Goal: Complete application form: Complete application form

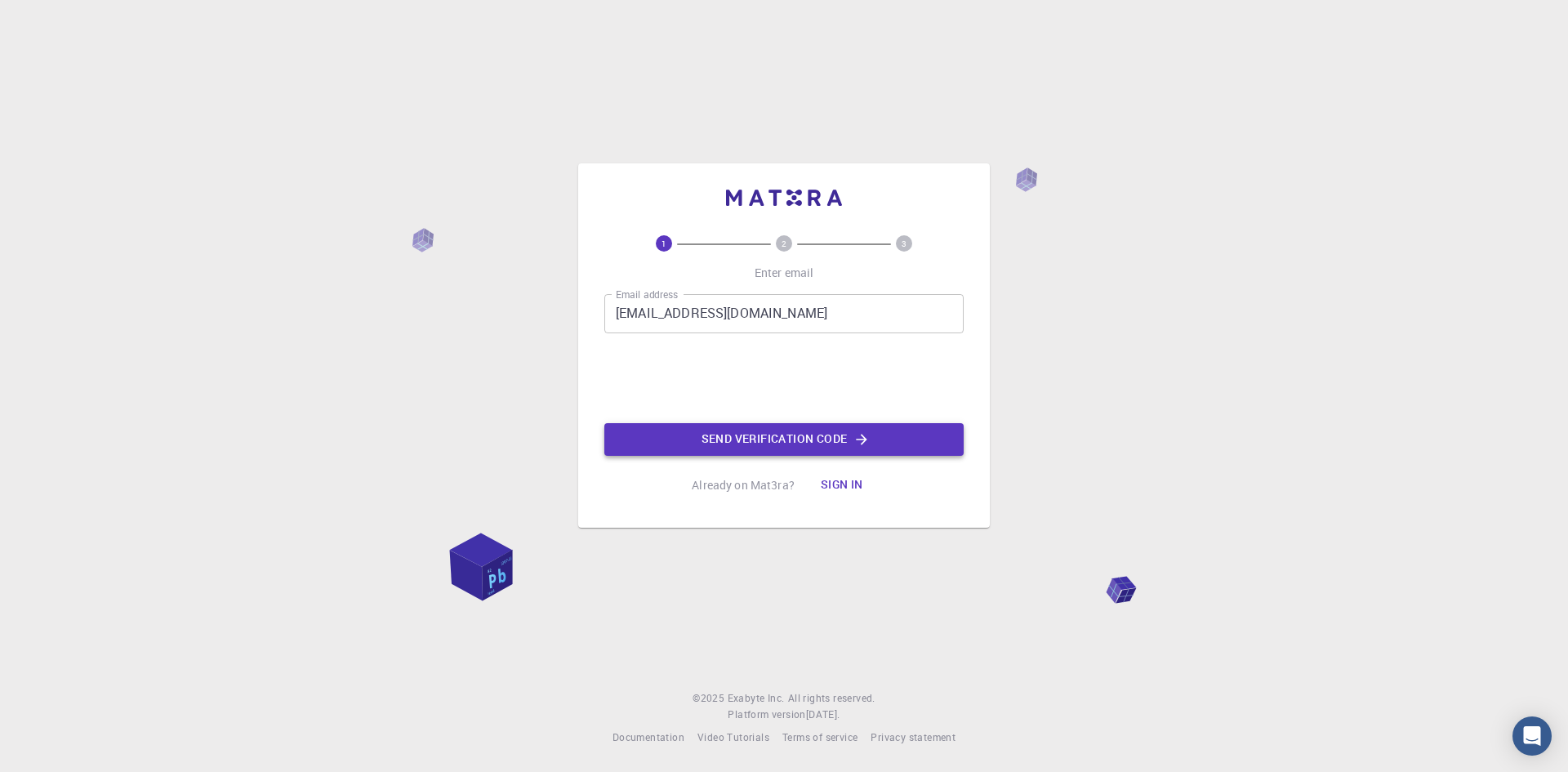
click at [743, 442] on button "Send verification code" at bounding box center [784, 439] width 359 height 33
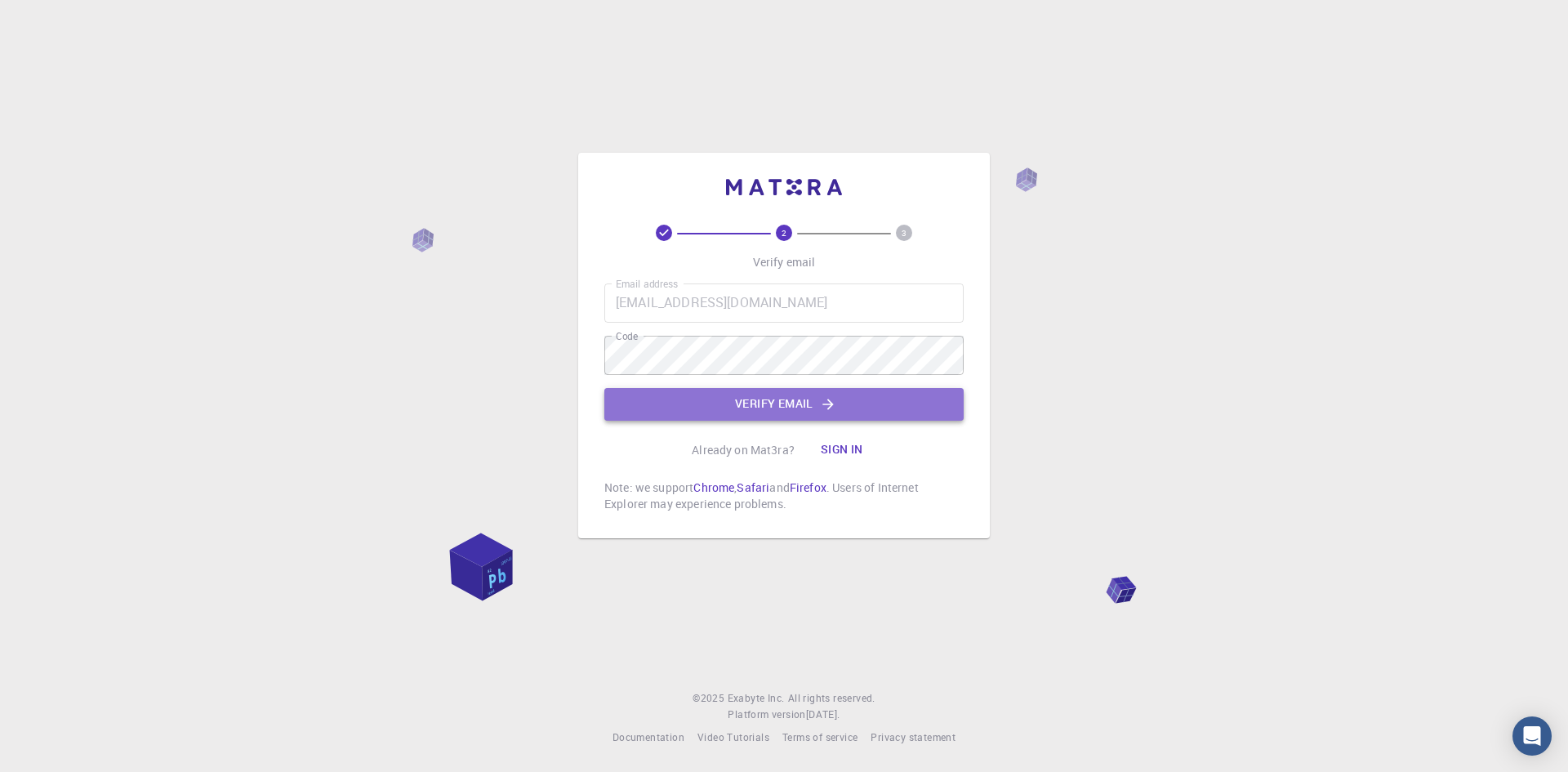
click at [726, 396] on button "Verify email" at bounding box center [784, 404] width 359 height 33
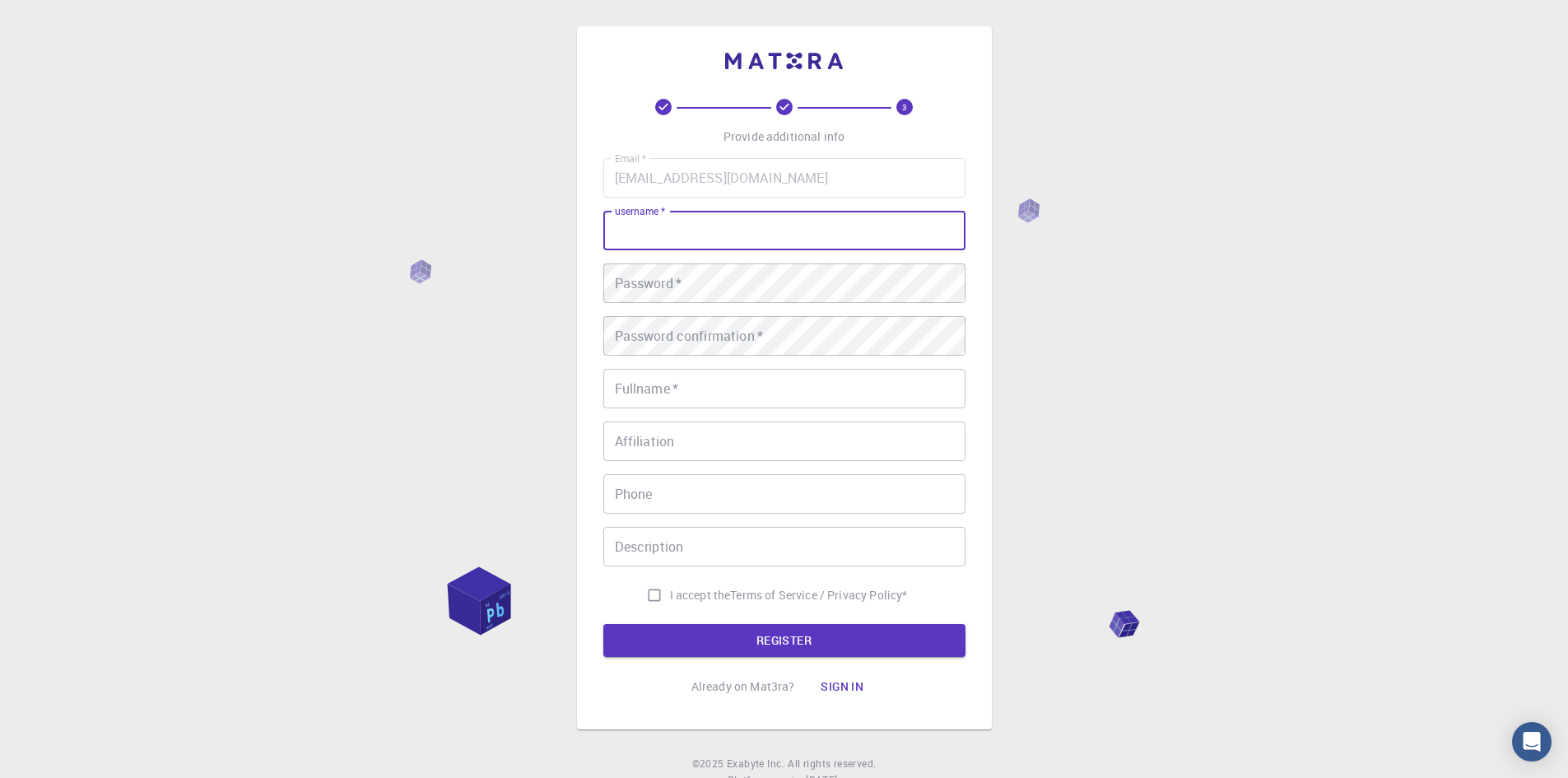
click at [703, 236] on input "username   *" at bounding box center [784, 230] width 362 height 40
type input "umer1029"
click at [603, 624] on button "REGISTER" at bounding box center [784, 640] width 362 height 33
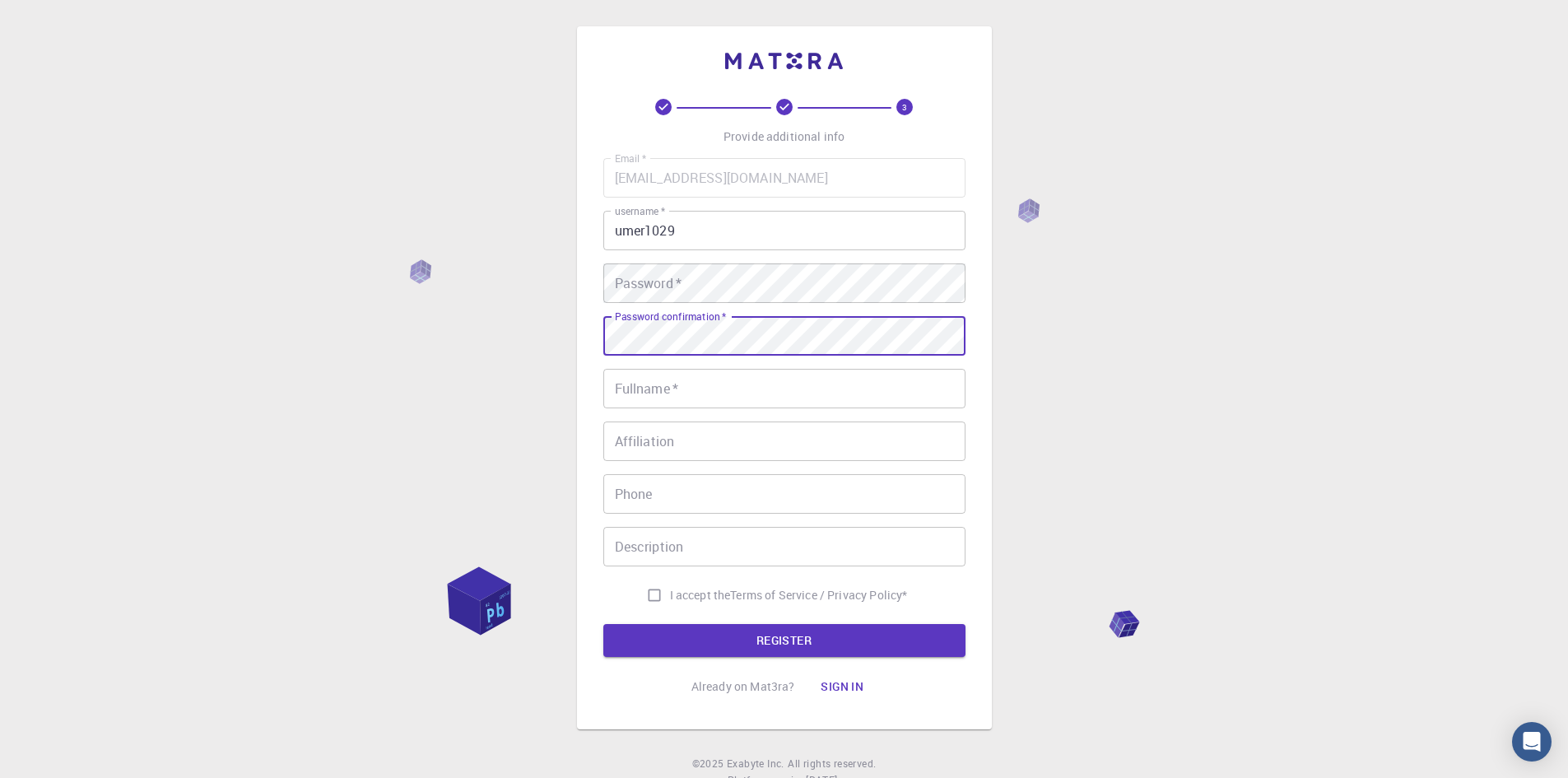
click at [659, 280] on div "Password   * Password   *" at bounding box center [784, 283] width 362 height 40
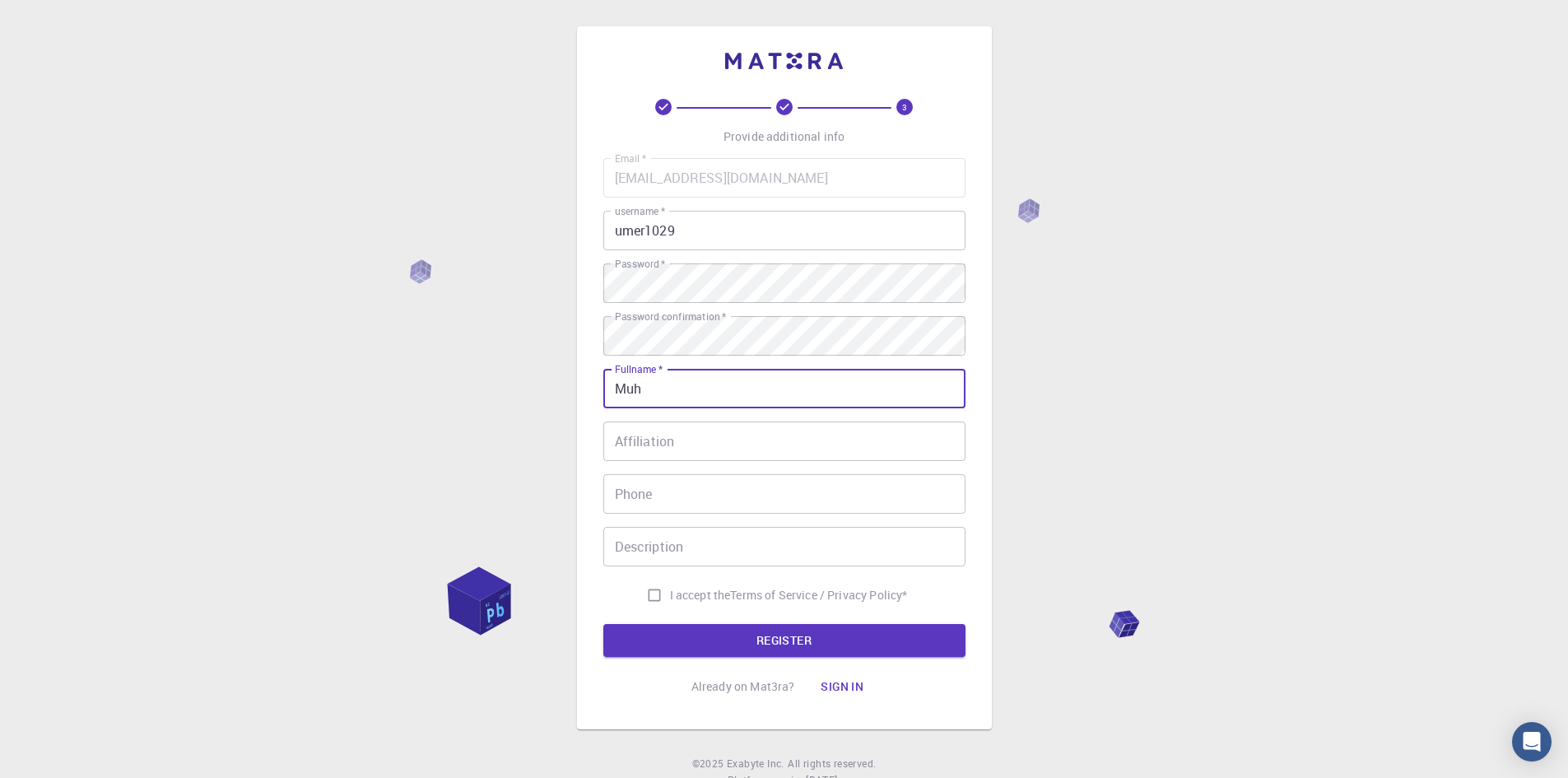
type input "[DEMOGRAPHIC_DATA][PERSON_NAME]"
type input "03366361700"
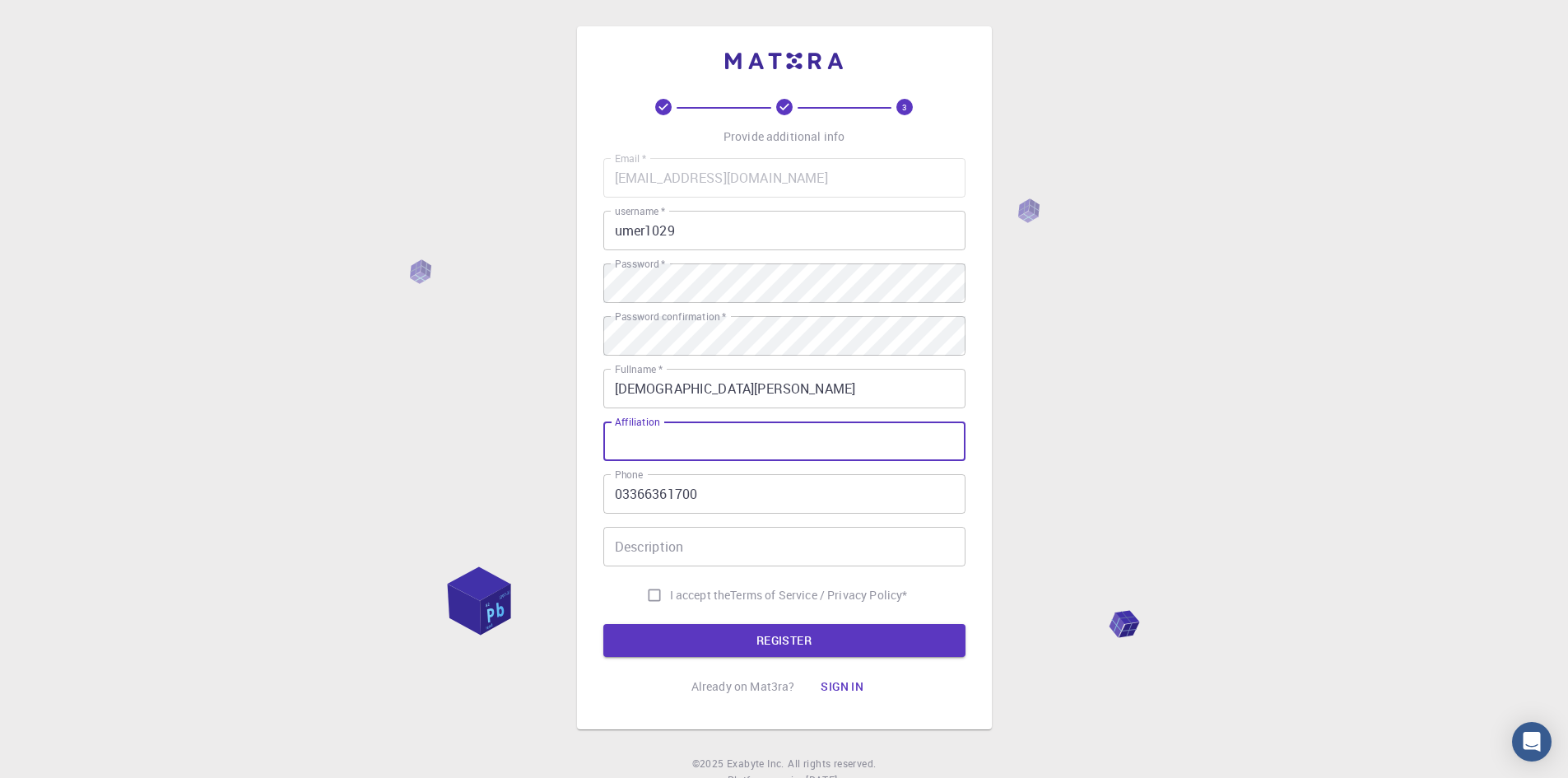
click at [654, 443] on input "Affiliation" at bounding box center [784, 441] width 362 height 40
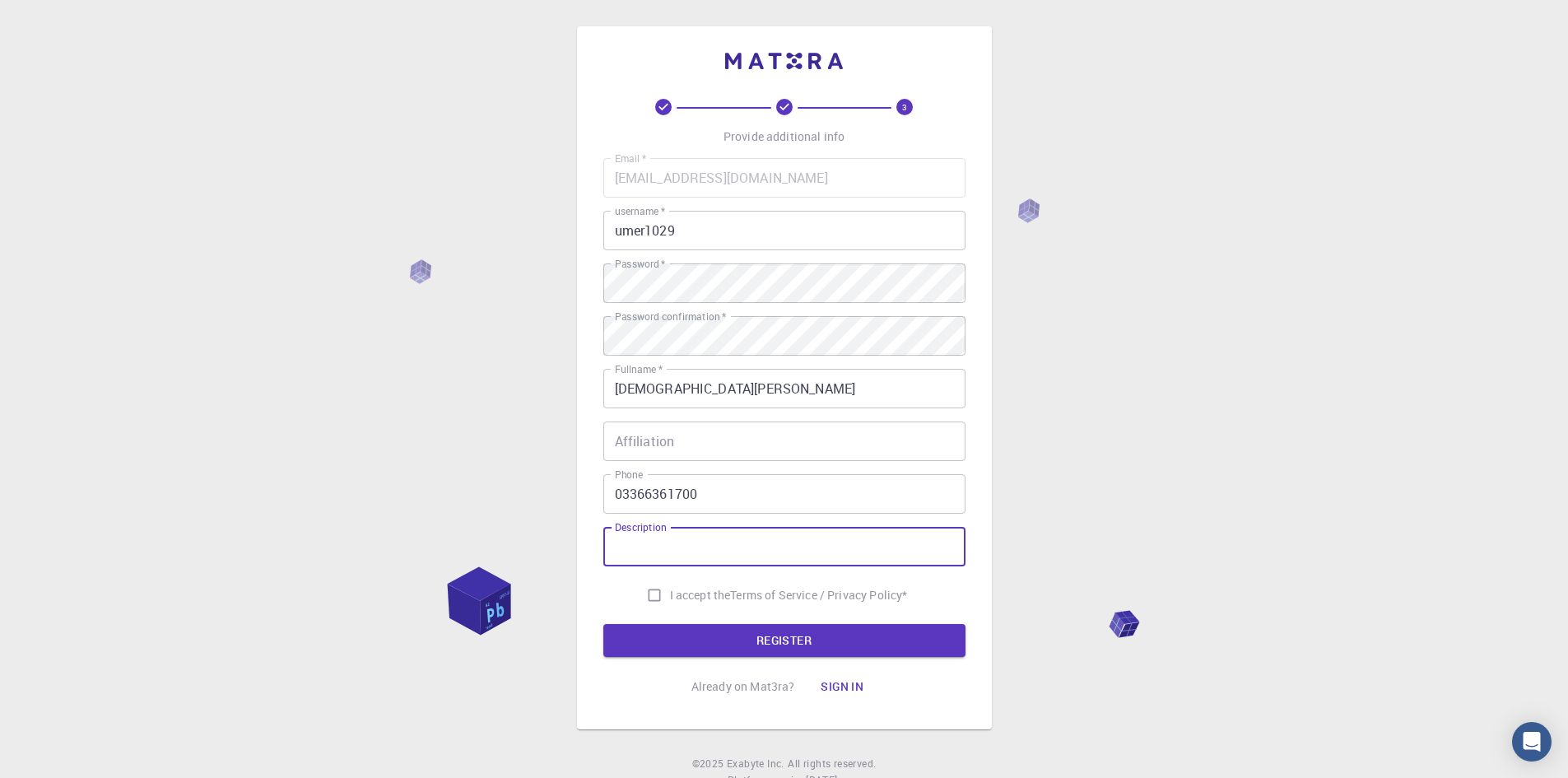
click at [644, 549] on input "Description" at bounding box center [784, 546] width 362 height 40
type input "Polymer and Process Engineer"
click at [645, 597] on input "I accept the Terms of Service / Privacy Policy *" at bounding box center [654, 595] width 31 height 31
checkbox input "true"
click at [713, 643] on button "REGISTER" at bounding box center [784, 640] width 362 height 33
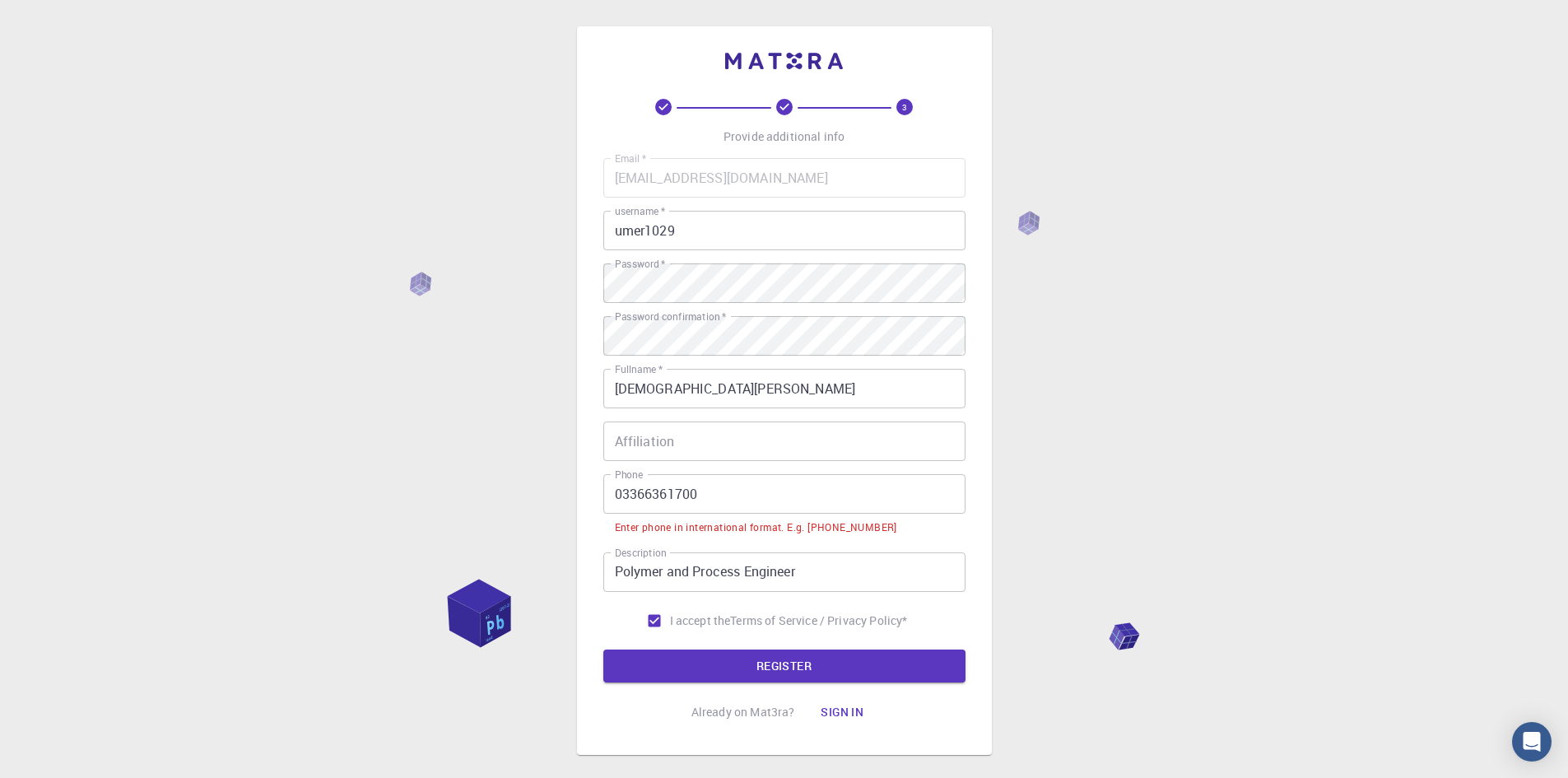
click at [622, 489] on input "03366361700" at bounding box center [784, 494] width 362 height 40
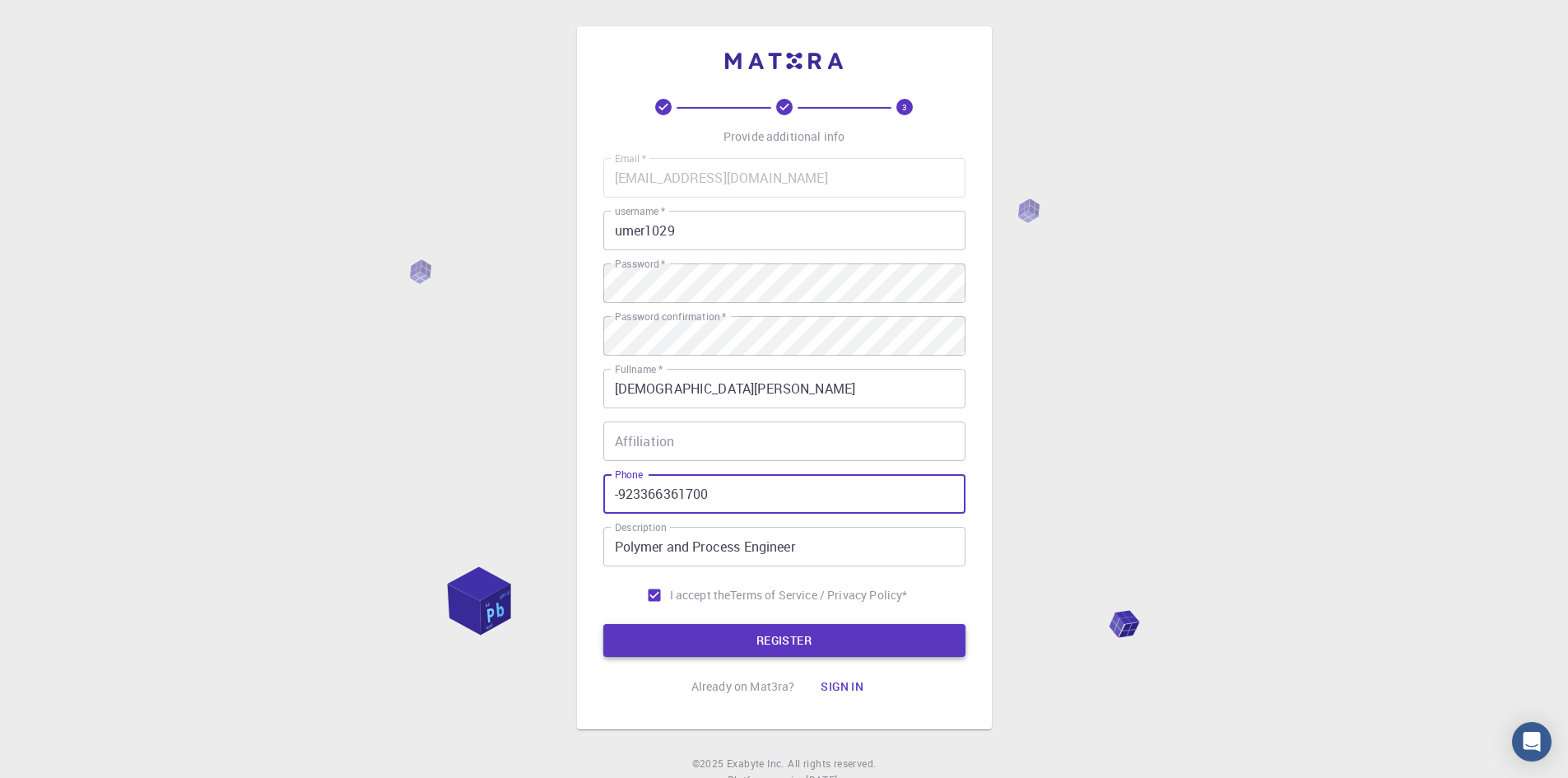
click at [714, 641] on button "REGISTER" at bounding box center [784, 640] width 362 height 33
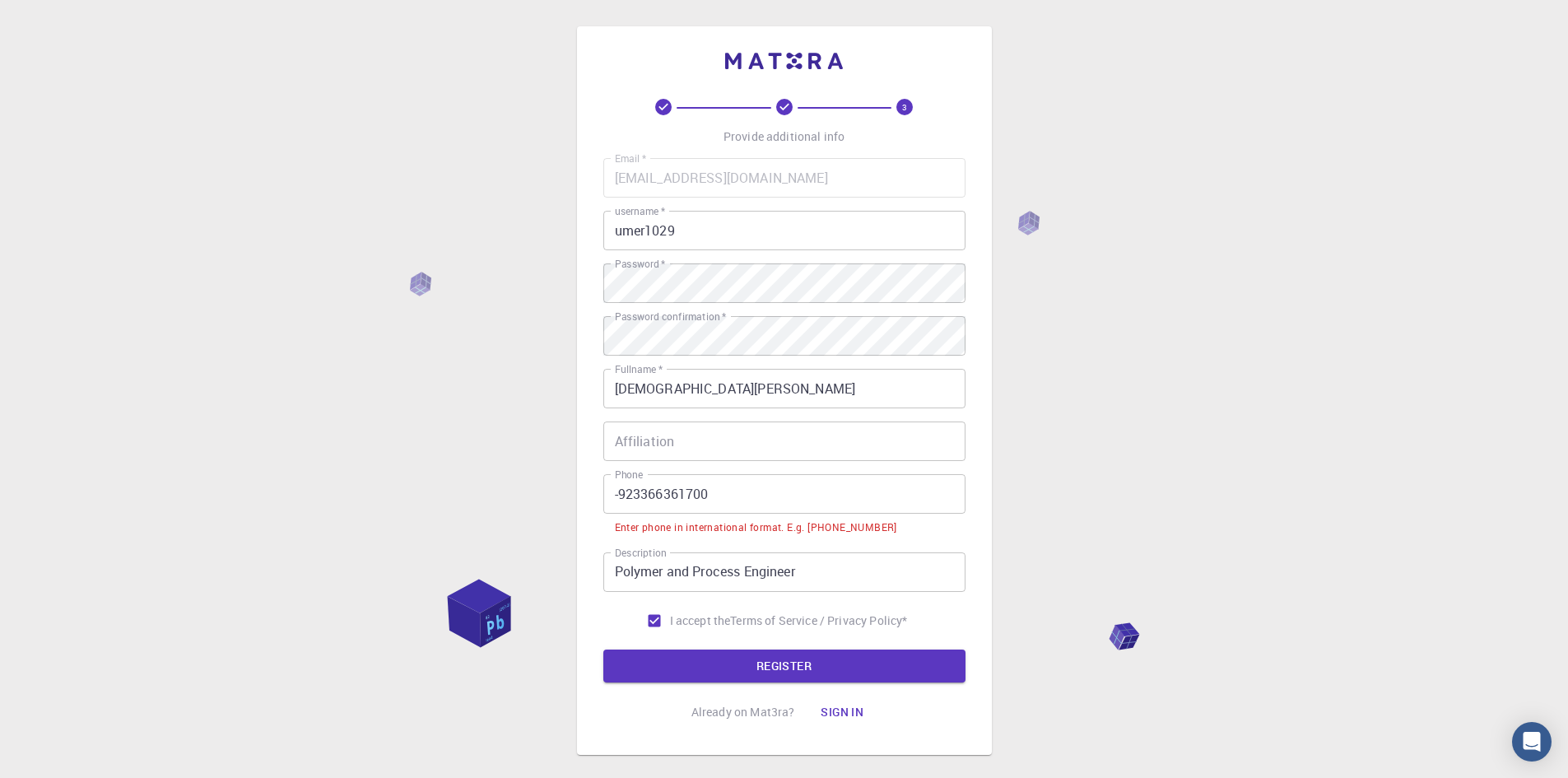
click at [619, 492] on input "-923366361700" at bounding box center [784, 494] width 362 height 40
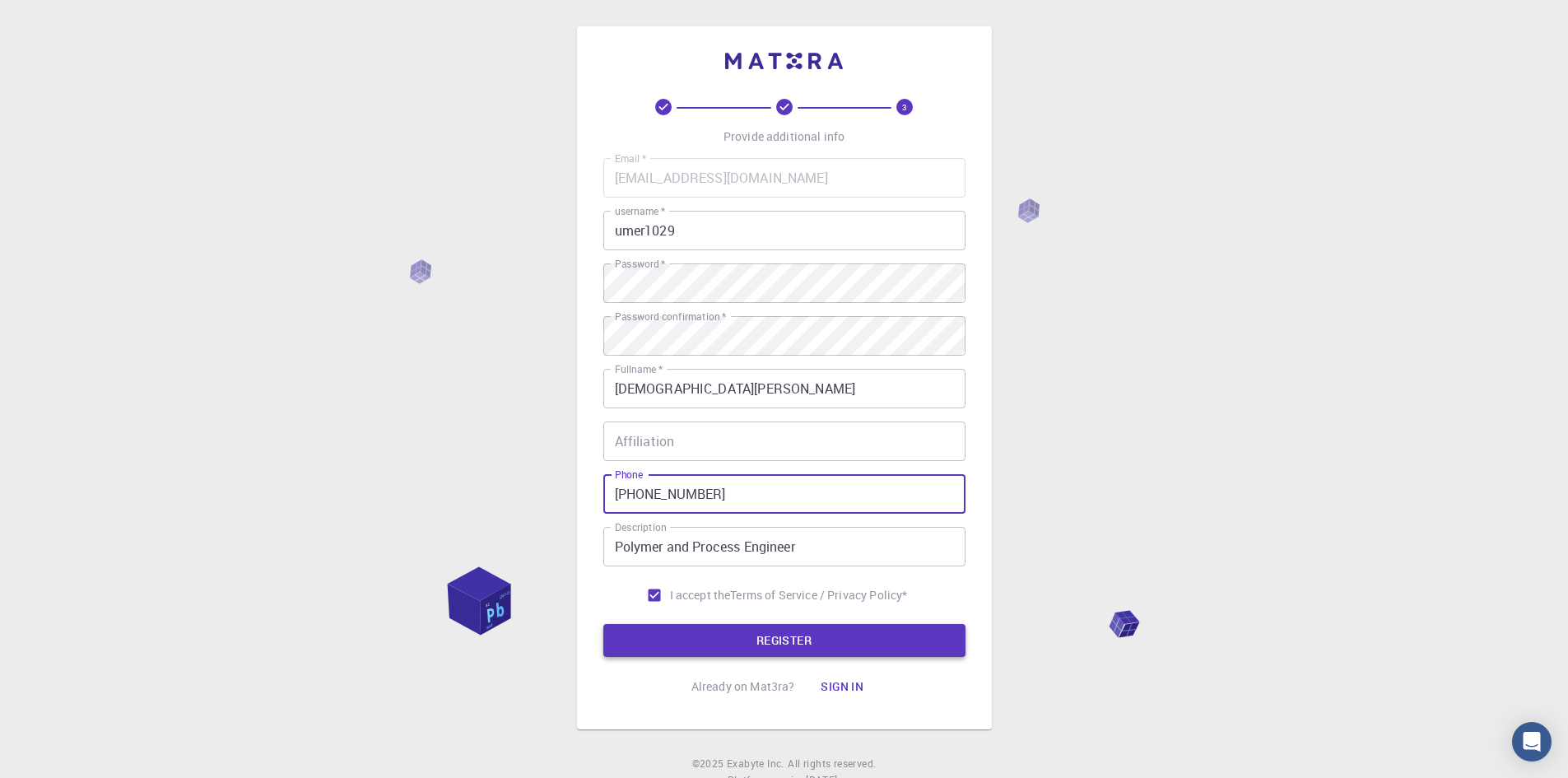
type input "[PHONE_NUMBER]"
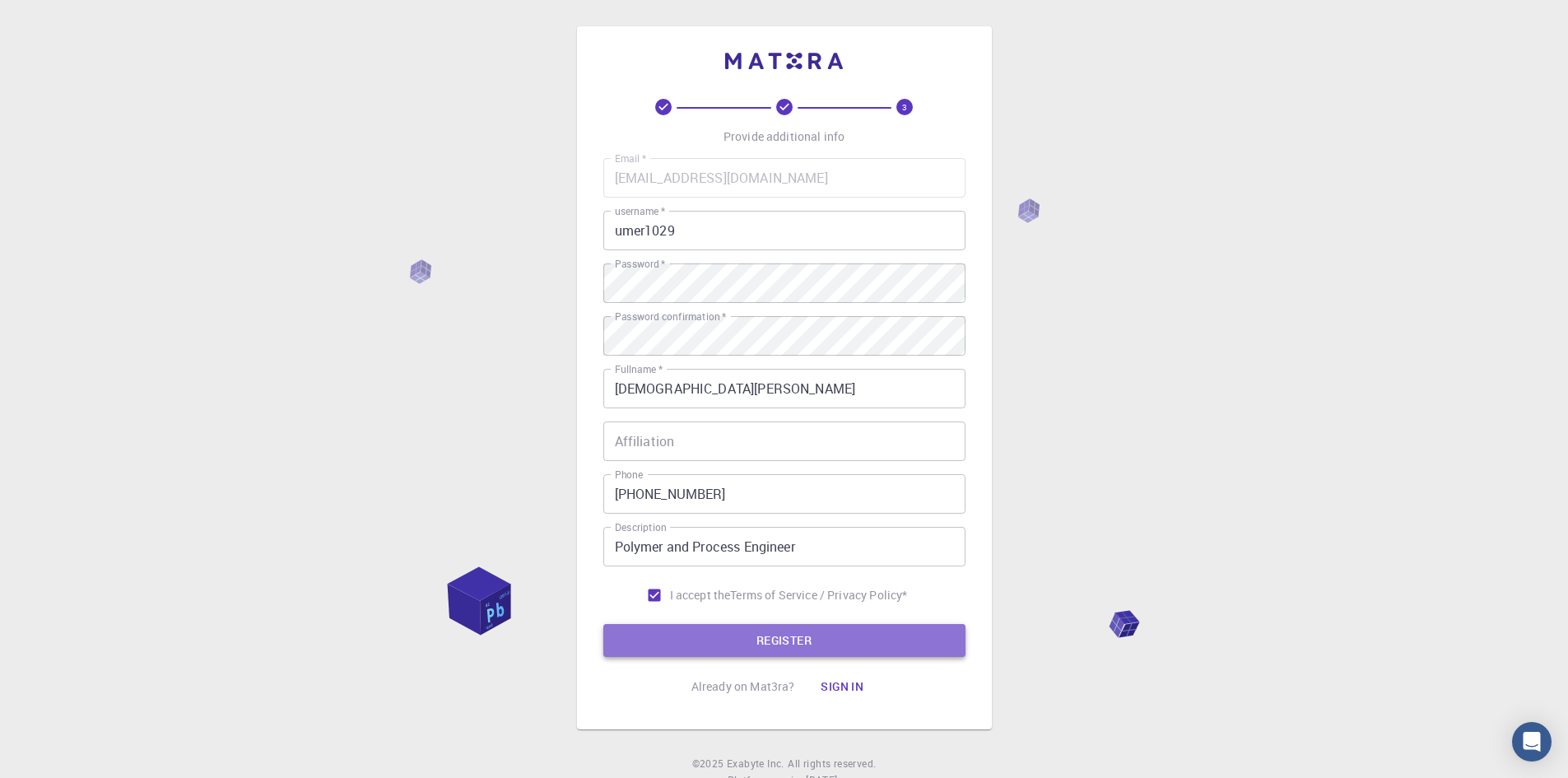
click at [756, 645] on button "REGISTER" at bounding box center [784, 640] width 362 height 33
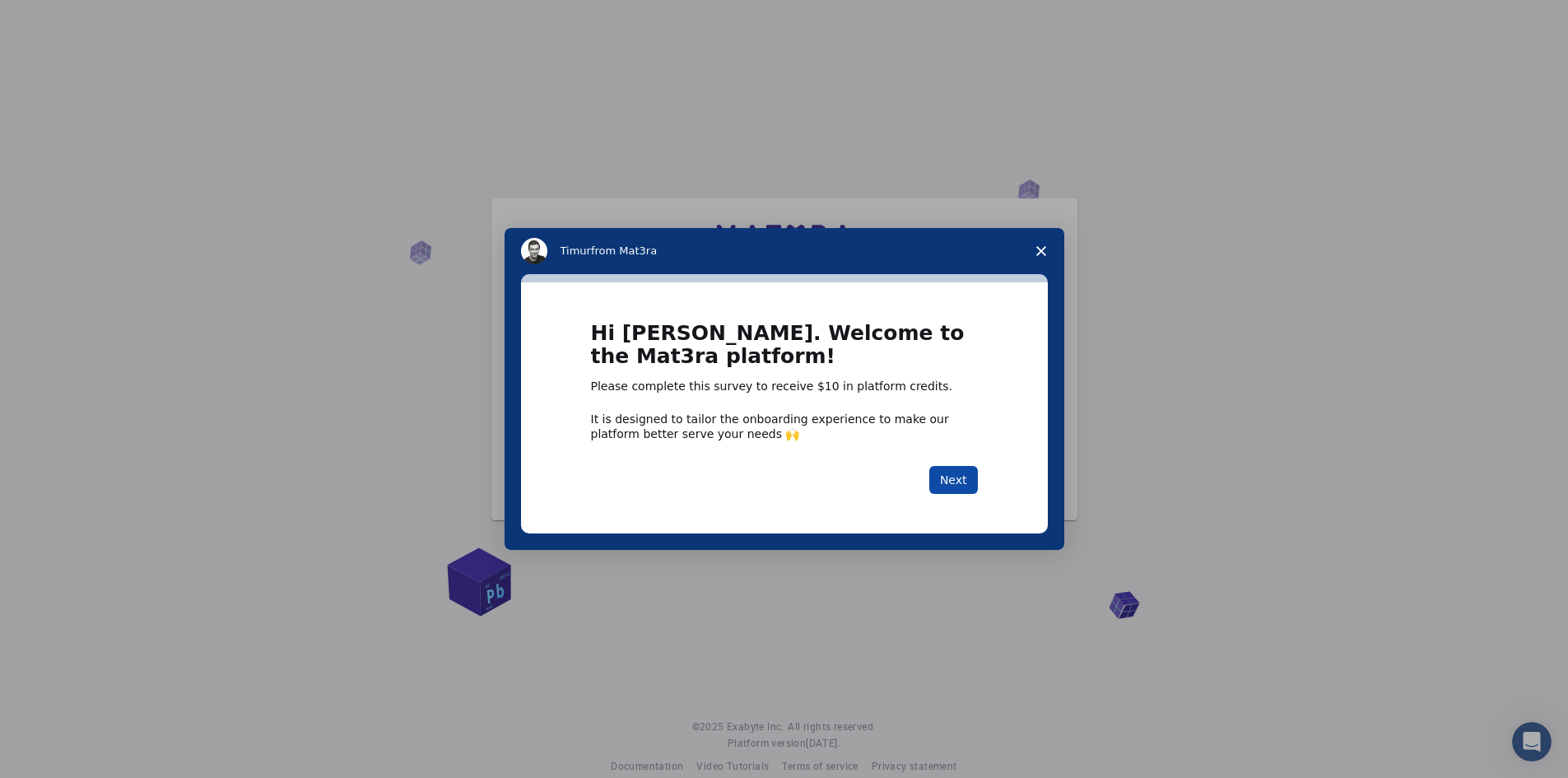
click at [965, 484] on button "Next" at bounding box center [953, 479] width 49 height 28
click at [955, 482] on button "Next" at bounding box center [953, 479] width 49 height 28
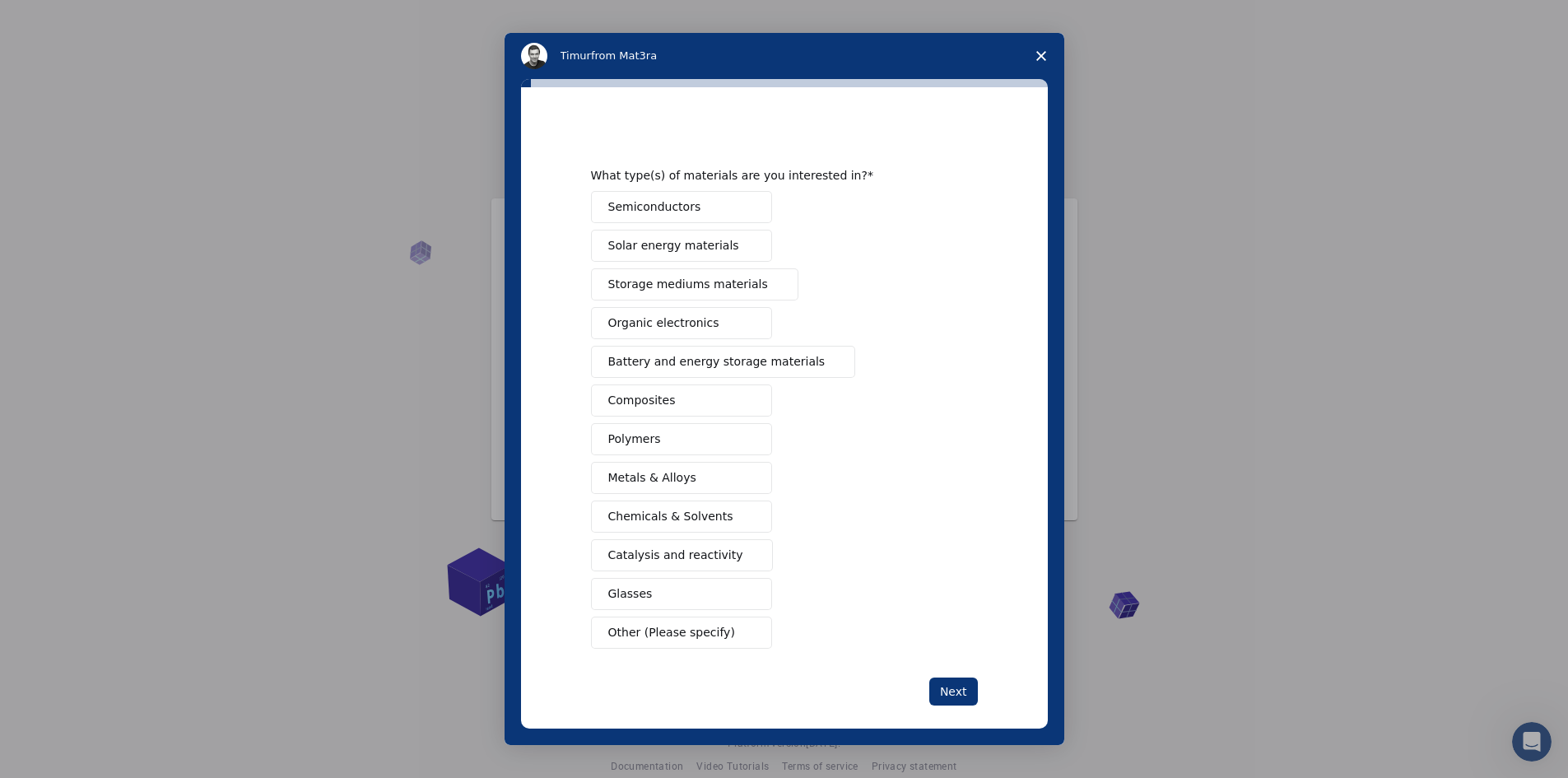
click at [653, 437] on button "Polymers" at bounding box center [682, 439] width 181 height 32
click at [664, 404] on button "Composites" at bounding box center [682, 401] width 181 height 32
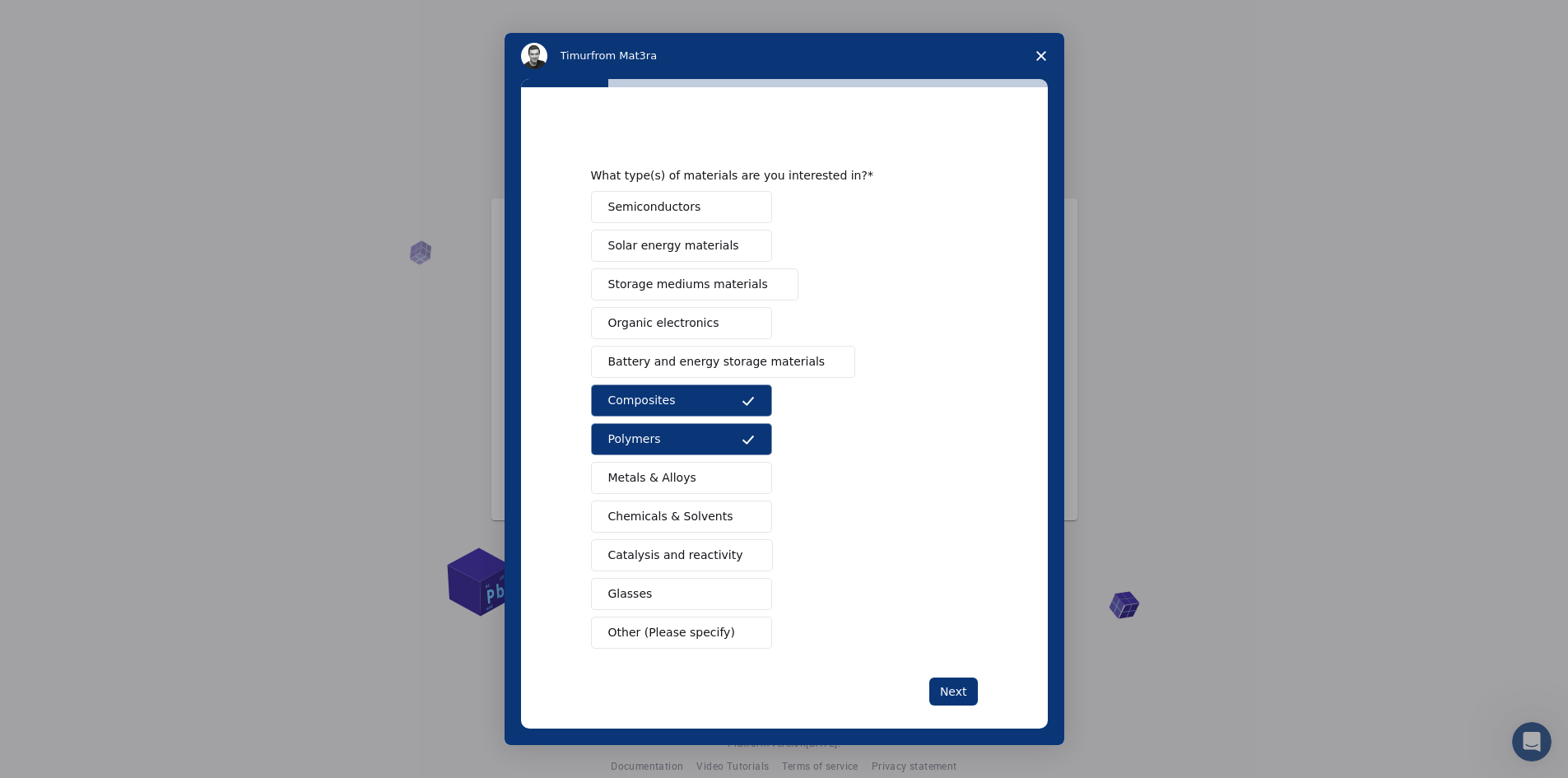
click at [636, 517] on span "Chemicals & Solvents" at bounding box center [671, 516] width 125 height 17
click at [941, 690] on button "Next" at bounding box center [953, 691] width 49 height 28
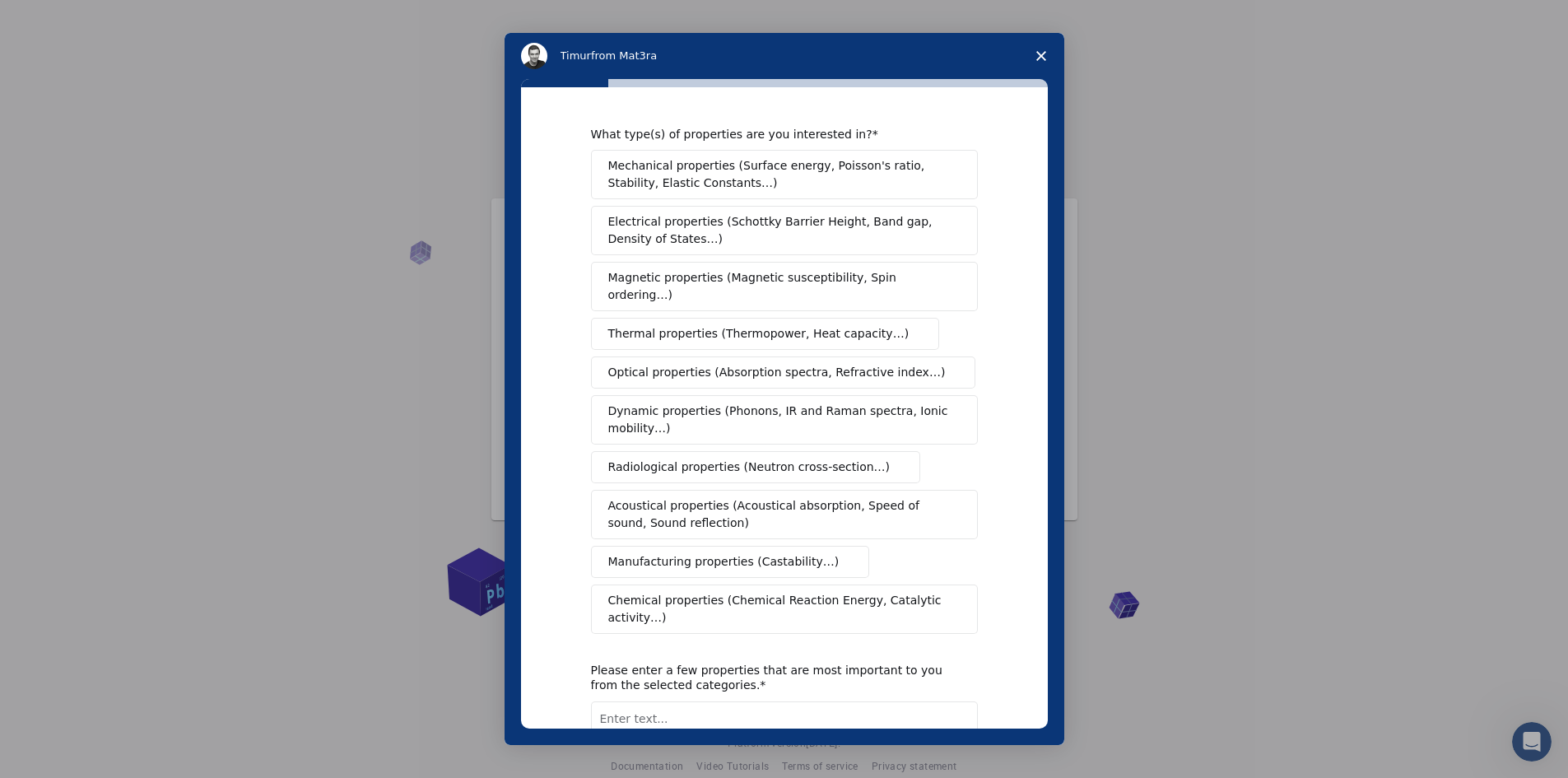
click at [682, 179] on span "Mechanical properties (Surface energy, Poisson's ratio, Stability, Elastic Cons…" at bounding box center [779, 174] width 343 height 35
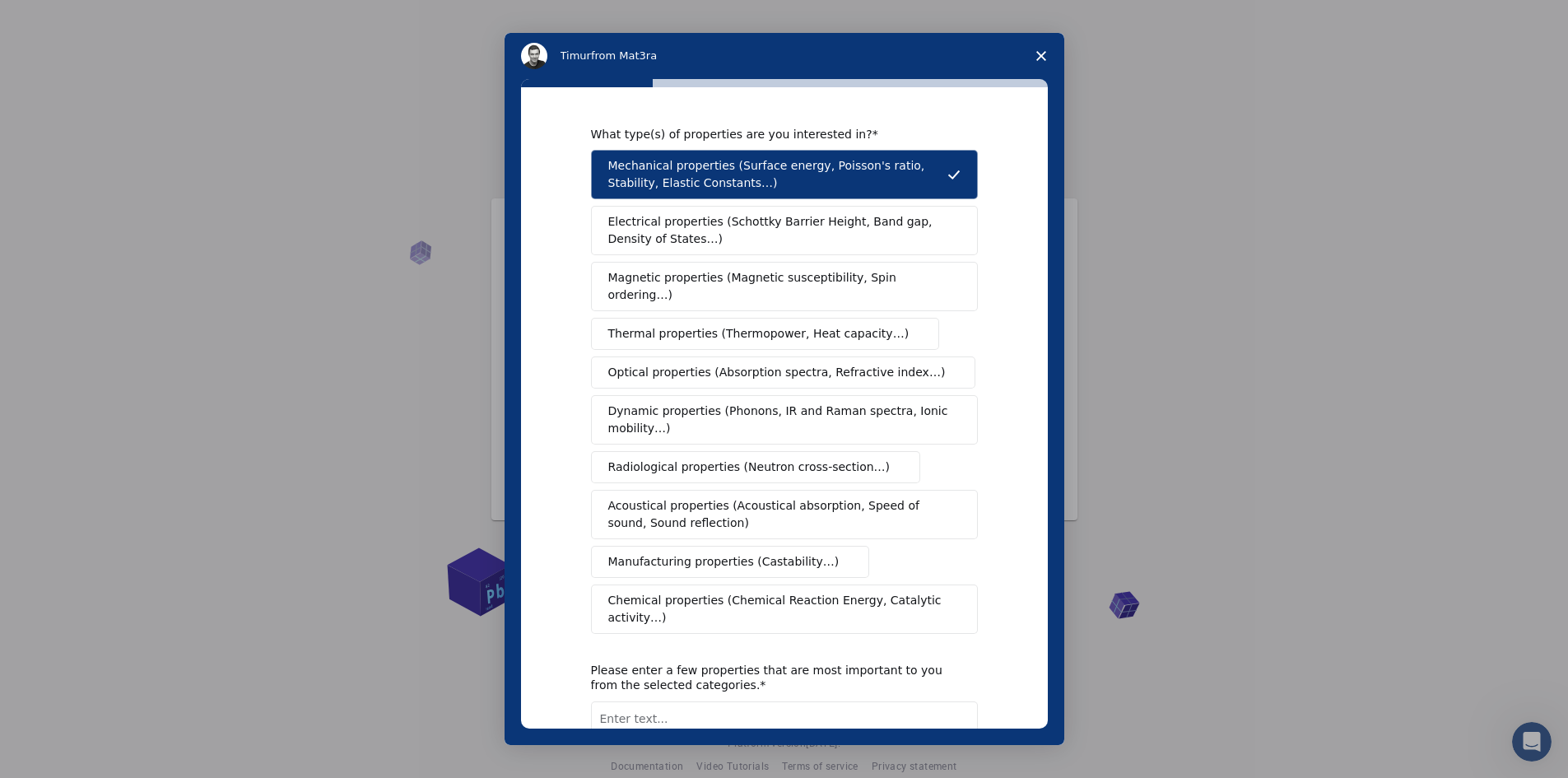
click at [696, 236] on span "Electrical properties (Schottky Barrier Height, Band gap, Density of States…)" at bounding box center [779, 230] width 342 height 35
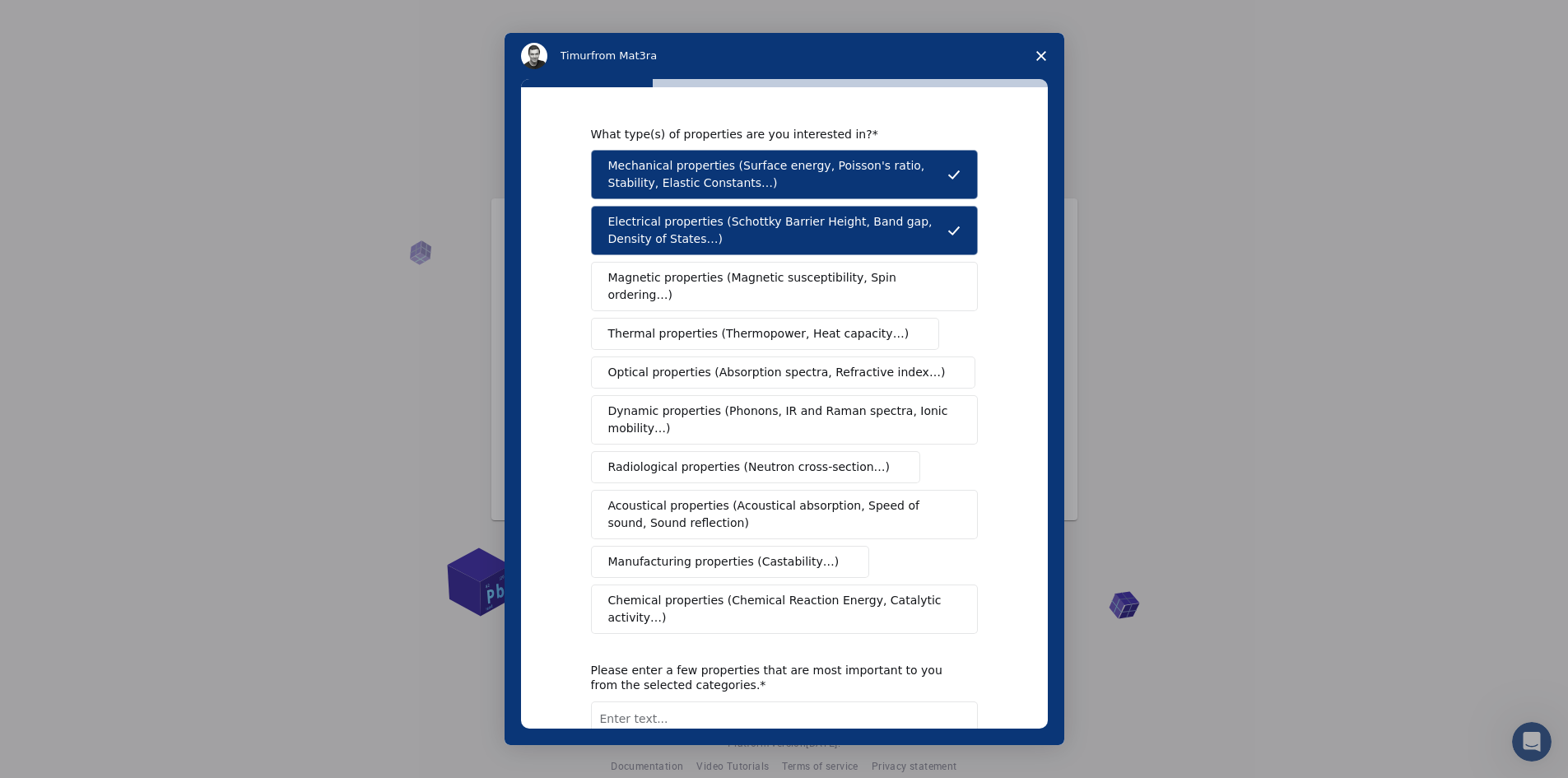
drag, startPoint x: 659, startPoint y: 324, endPoint x: 679, endPoint y: 399, distance: 77.6
click at [659, 326] on button "Thermal properties (Thermopower, Heat capacity…)" at bounding box center [766, 334] width 349 height 32
click at [655, 404] on span "Dynamic properties (Phonons, IR and Raman spectra, Ionic mobility…)" at bounding box center [779, 419] width 342 height 35
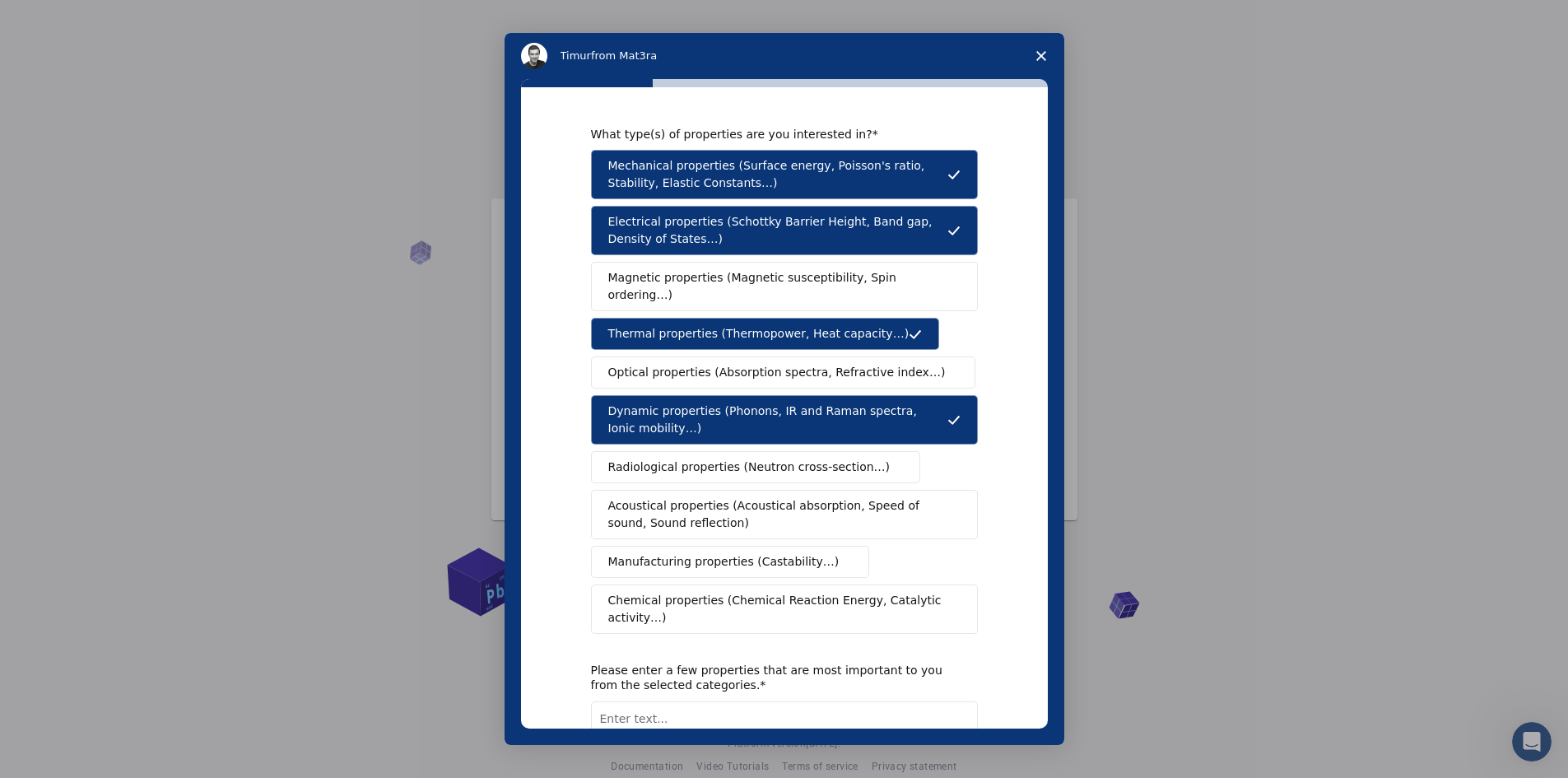
click at [674, 458] on span "Radiological properties (Neutron cross-section…)" at bounding box center [749, 467] width 283 height 17
drag, startPoint x: 666, startPoint y: 446, endPoint x: 673, endPoint y: 497, distance: 51.5
click at [665, 458] on span "Radiological properties (Neutron cross-section…)" at bounding box center [749, 467] width 283 height 17
click at [637, 364] on span "Optical properties (Absorption spectra, Refractive index…)" at bounding box center [777, 372] width 337 height 17
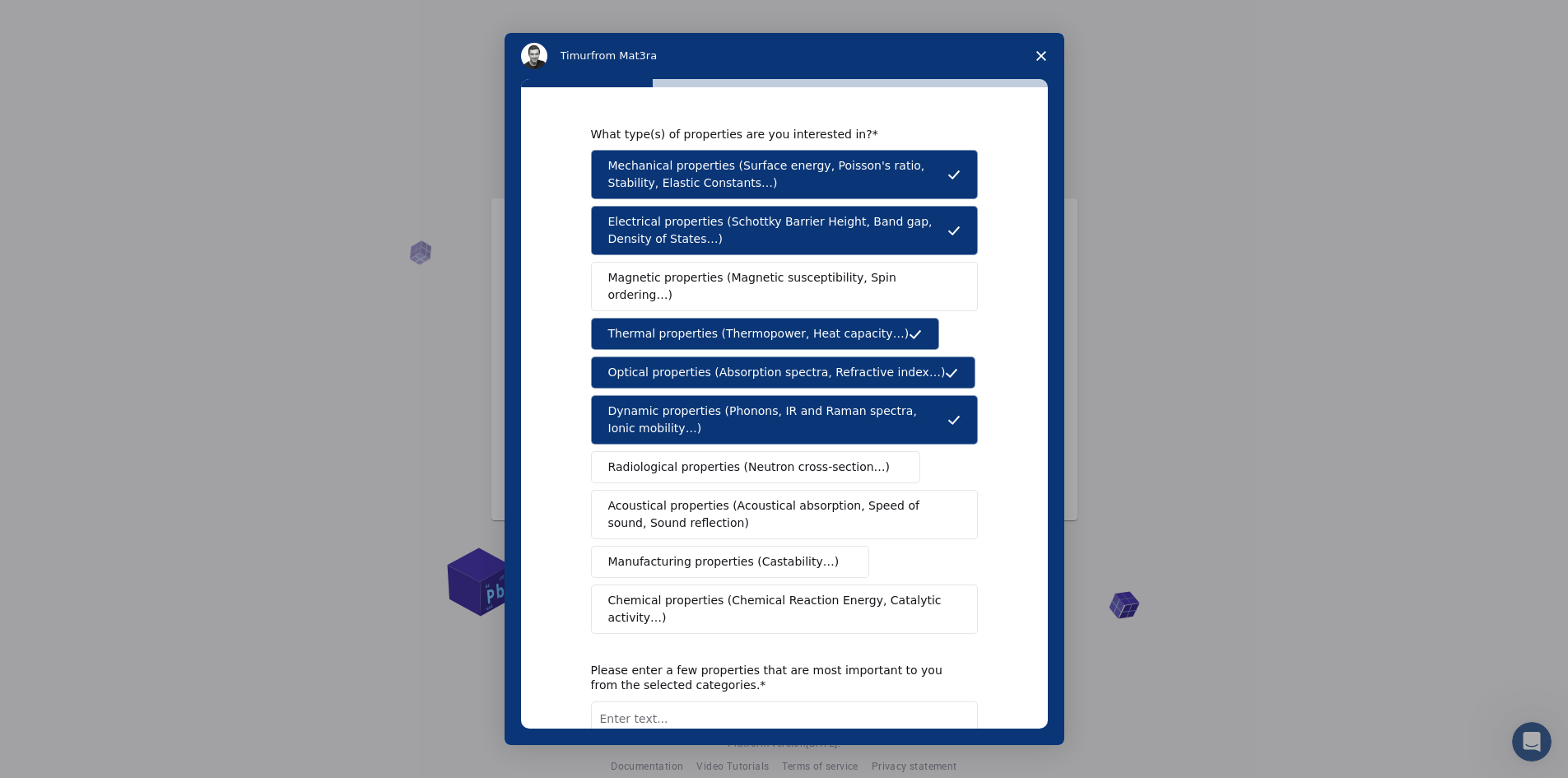
drag, startPoint x: 674, startPoint y: 548, endPoint x: 671, endPoint y: 560, distance: 12.4
click at [675, 554] on span "Manufacturing properties (Castability…)" at bounding box center [724, 562] width 231 height 17
click at [659, 592] on span "Chemical properties (Chemical Reaction Energy, Catalytic activity…)" at bounding box center [779, 608] width 341 height 35
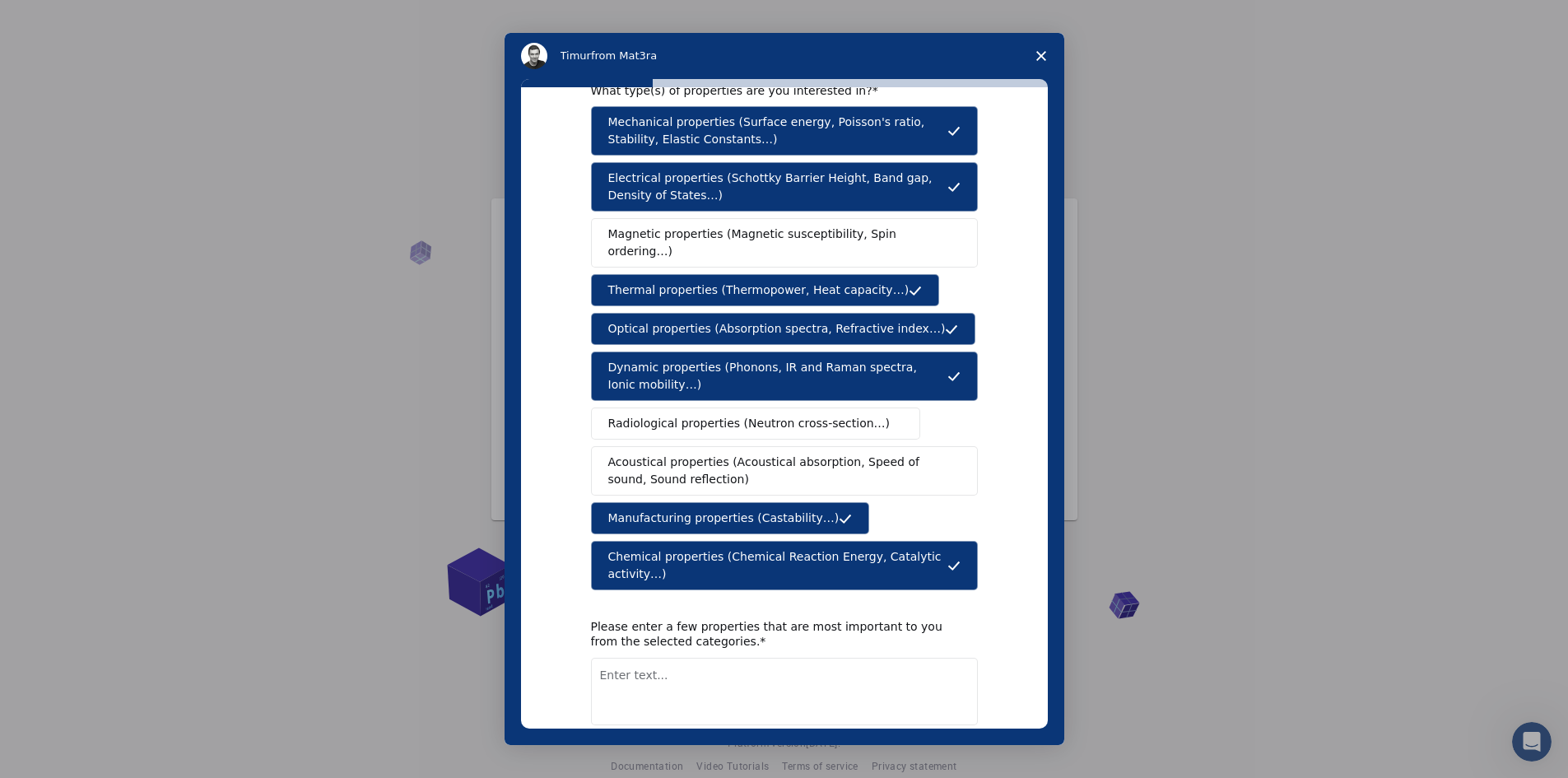
scroll to position [102, 0]
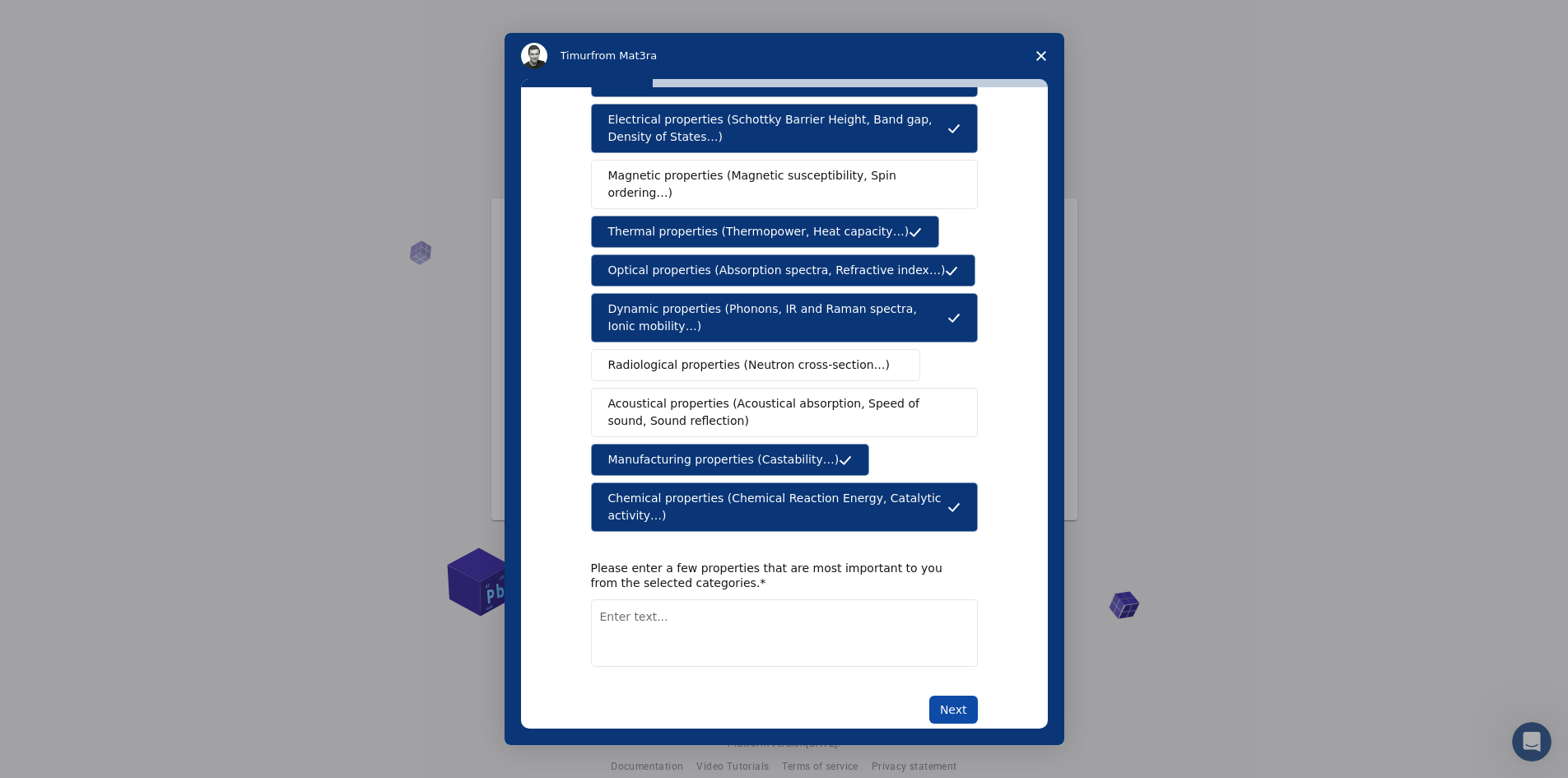
click at [949, 695] on button "Next" at bounding box center [953, 709] width 49 height 28
click at [651, 619] on textarea "Enter text..." at bounding box center [784, 652] width 387 height 68
click at [626, 599] on textarea "To enrich screen reader interactions, please activate Accessibility in Grammarl…" at bounding box center [784, 633] width 387 height 68
type textarea "Melt flow indices, hardness etc"
click at [967, 695] on button "Next" at bounding box center [953, 709] width 49 height 28
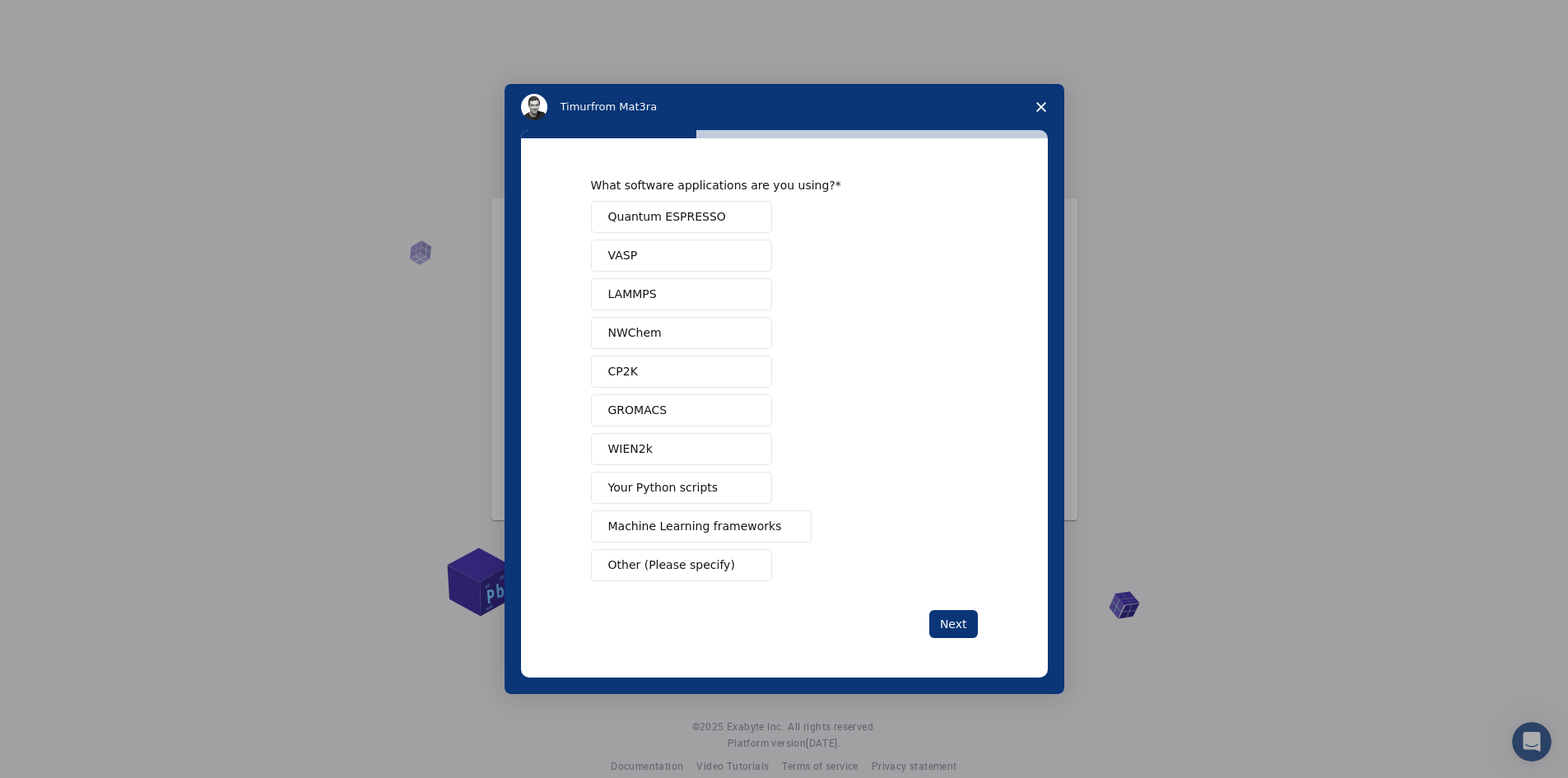
scroll to position [0, 0]
click at [682, 566] on span "Other (Please specify)" at bounding box center [671, 565] width 127 height 17
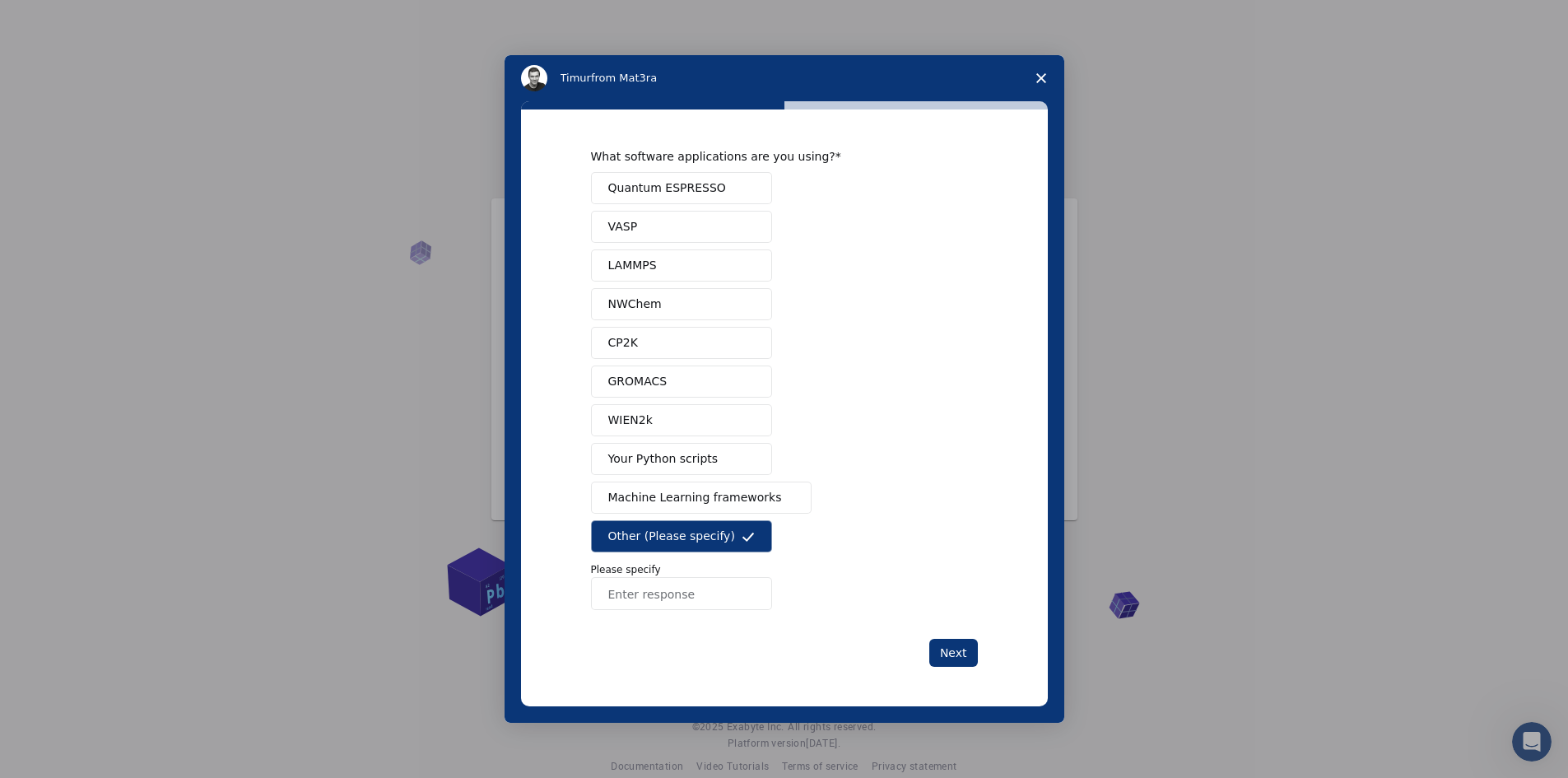
click at [653, 593] on input "Enter response" at bounding box center [682, 593] width 181 height 33
type input "ChemDraw, AutoCAD, Solid Works, ANSYS"
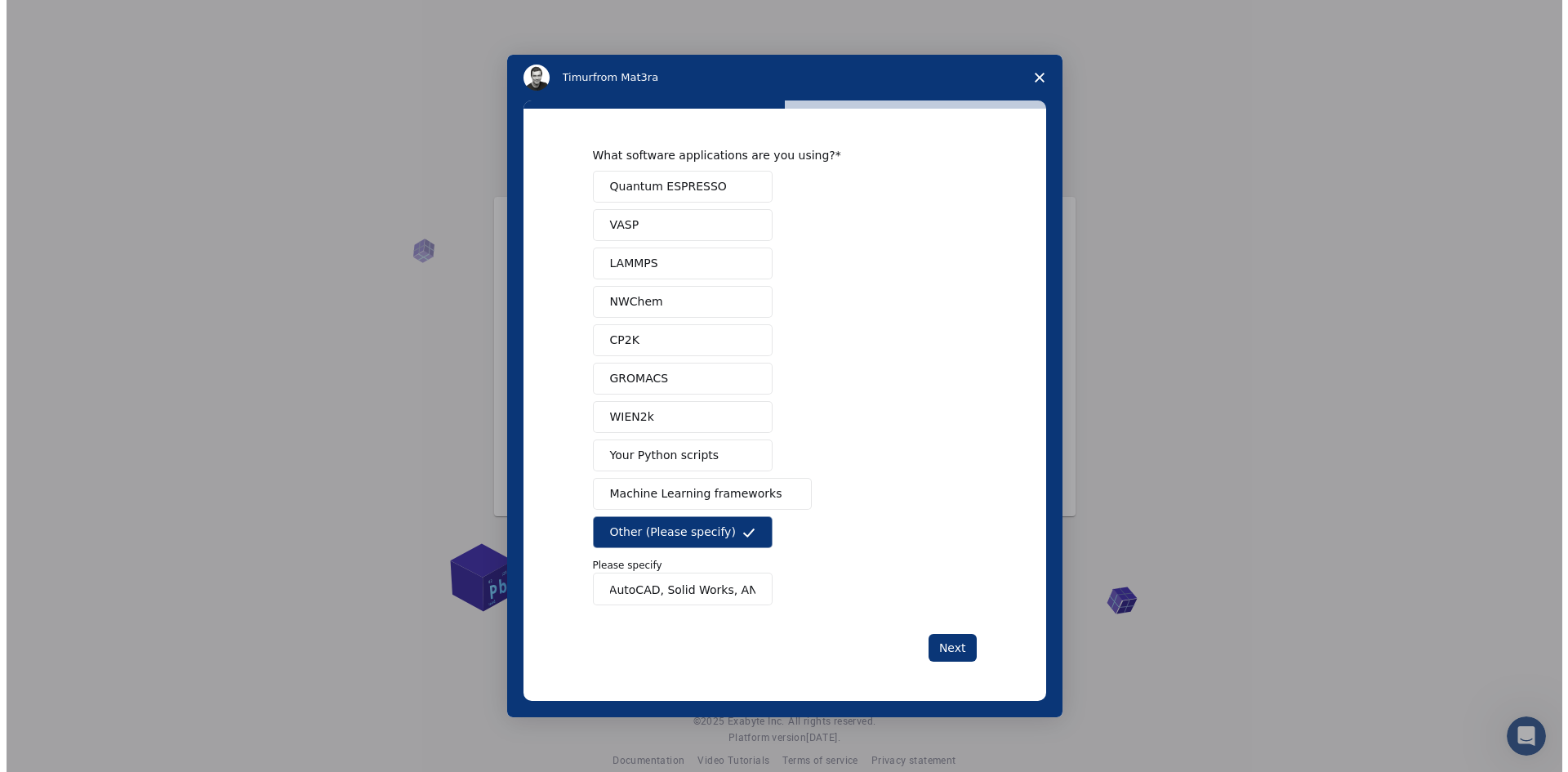
scroll to position [0, 0]
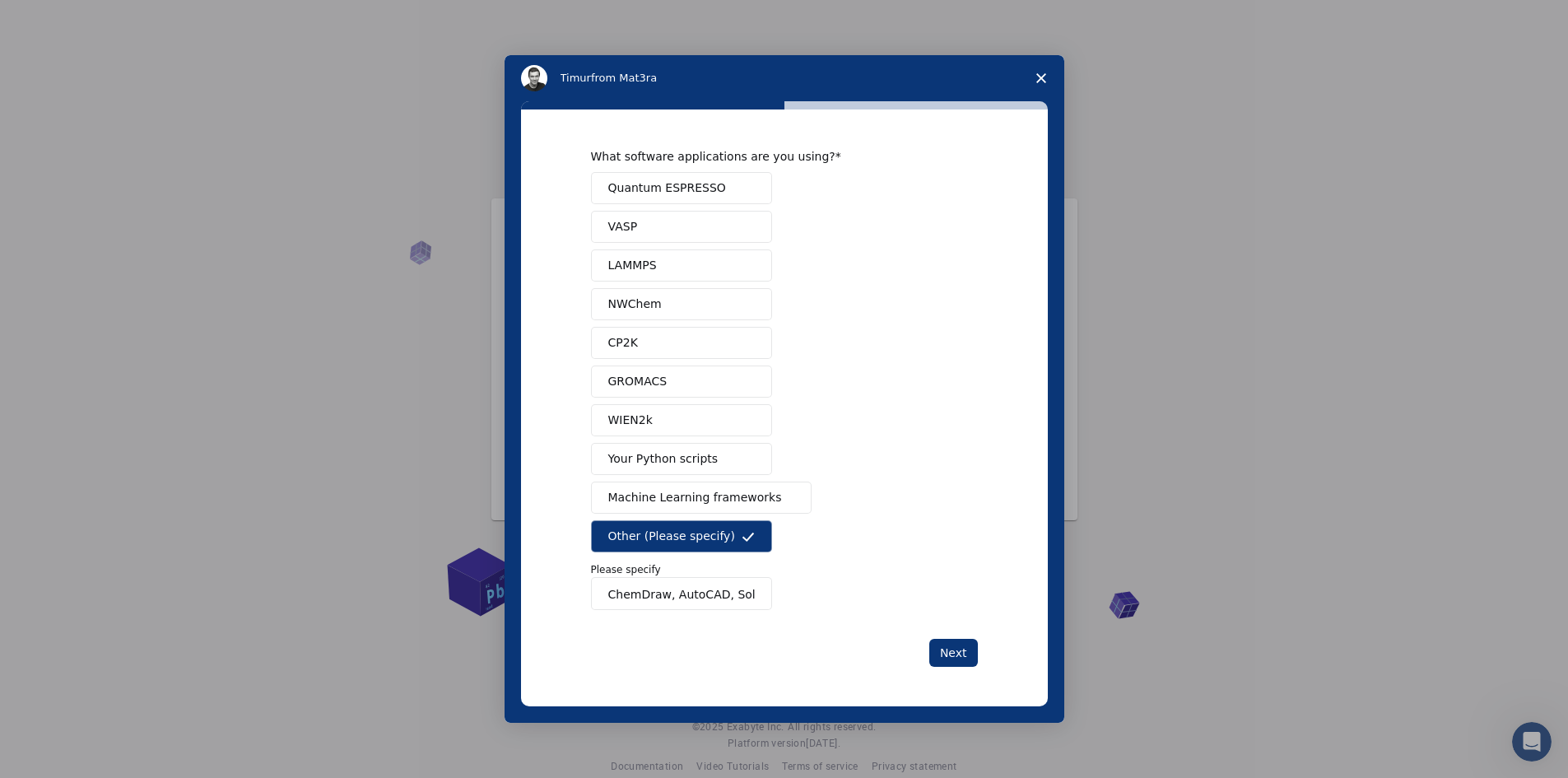
click at [651, 456] on span "Your Python scripts" at bounding box center [663, 459] width 110 height 17
click at [951, 646] on button "Next" at bounding box center [953, 652] width 49 height 28
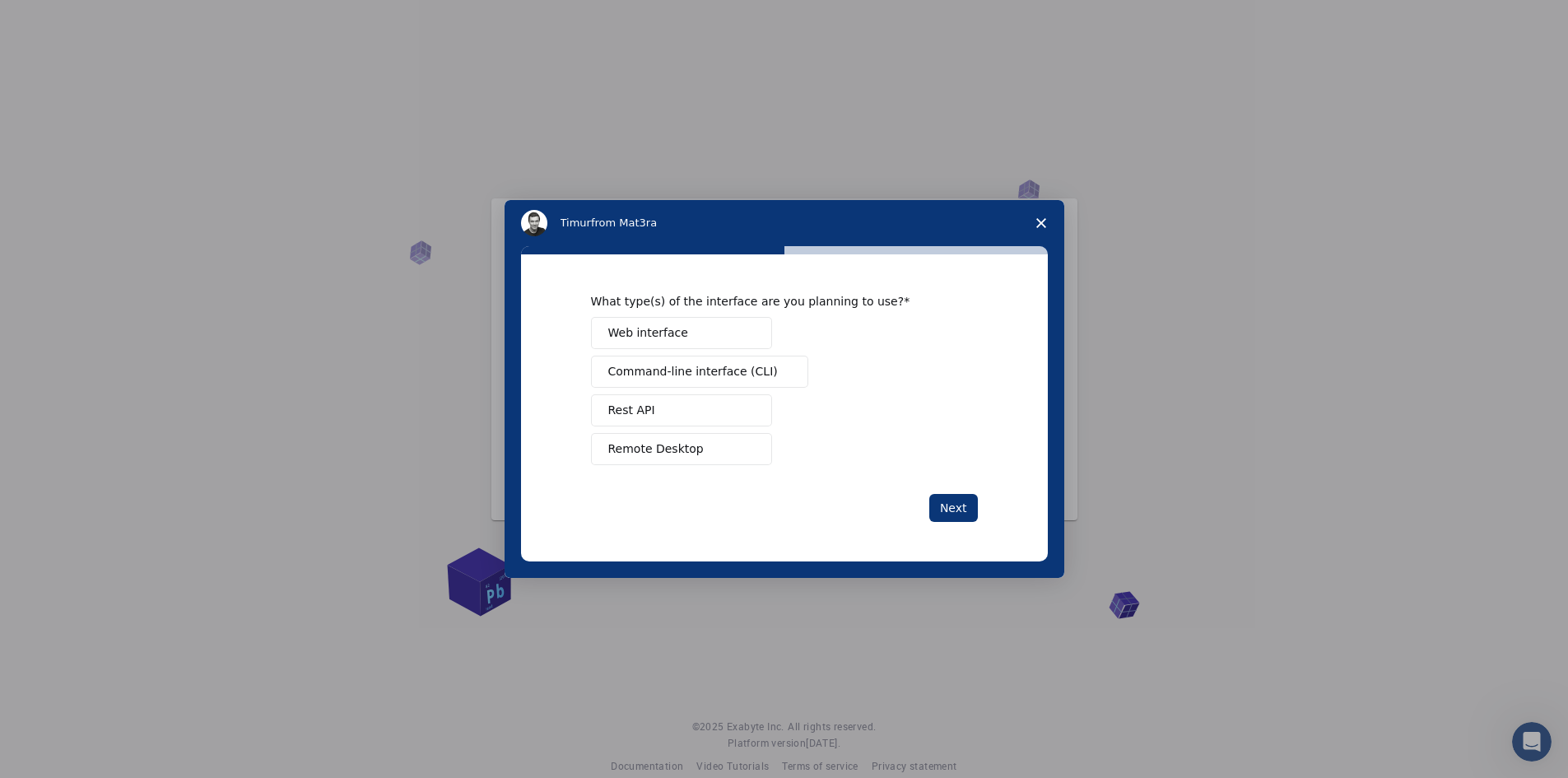
click at [660, 454] on span "Remote Desktop" at bounding box center [655, 449] width 95 height 17
click at [655, 337] on span "Web interface" at bounding box center [648, 332] width 80 height 17
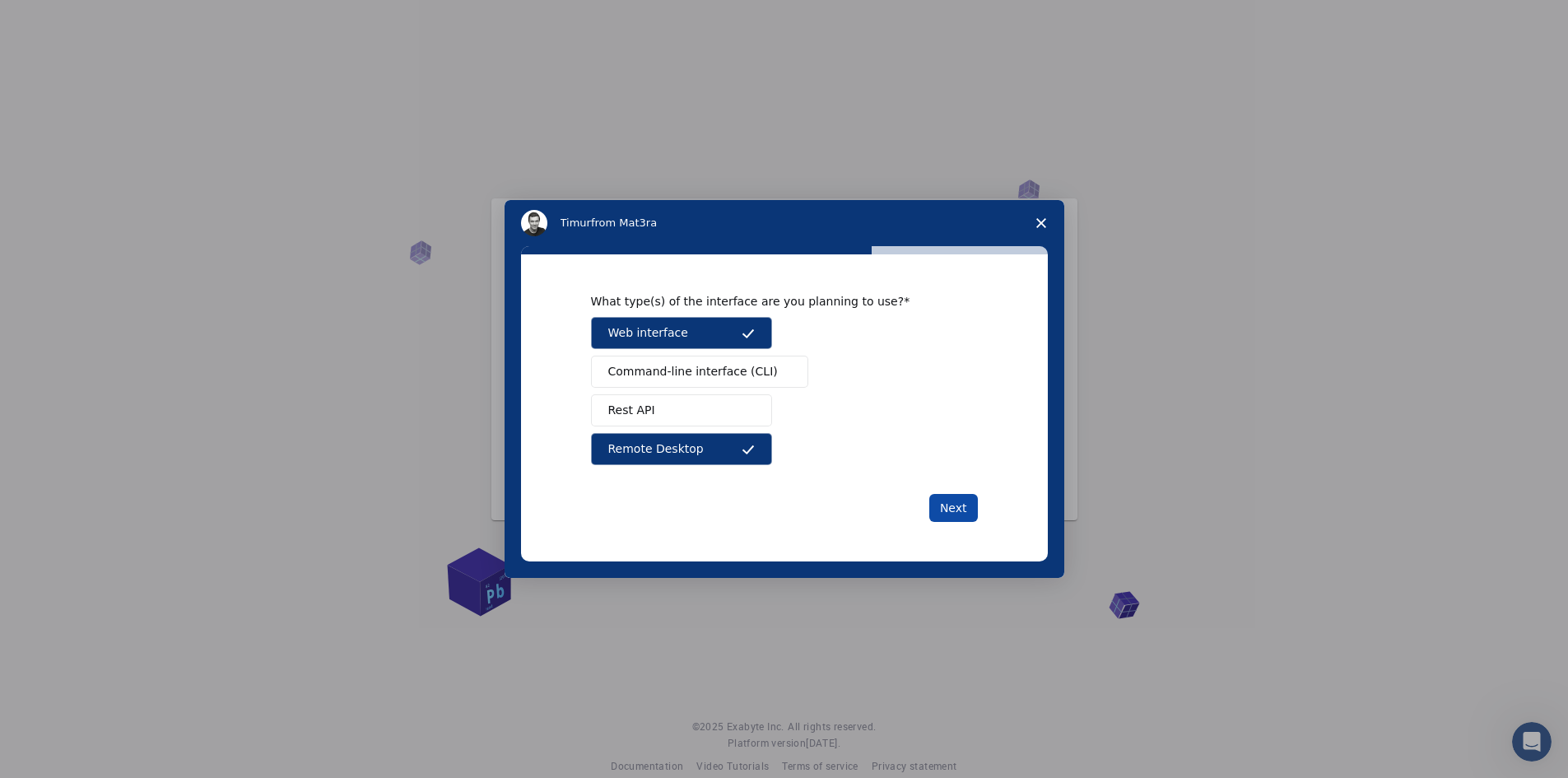
click at [960, 506] on button "Next" at bounding box center [953, 507] width 49 height 28
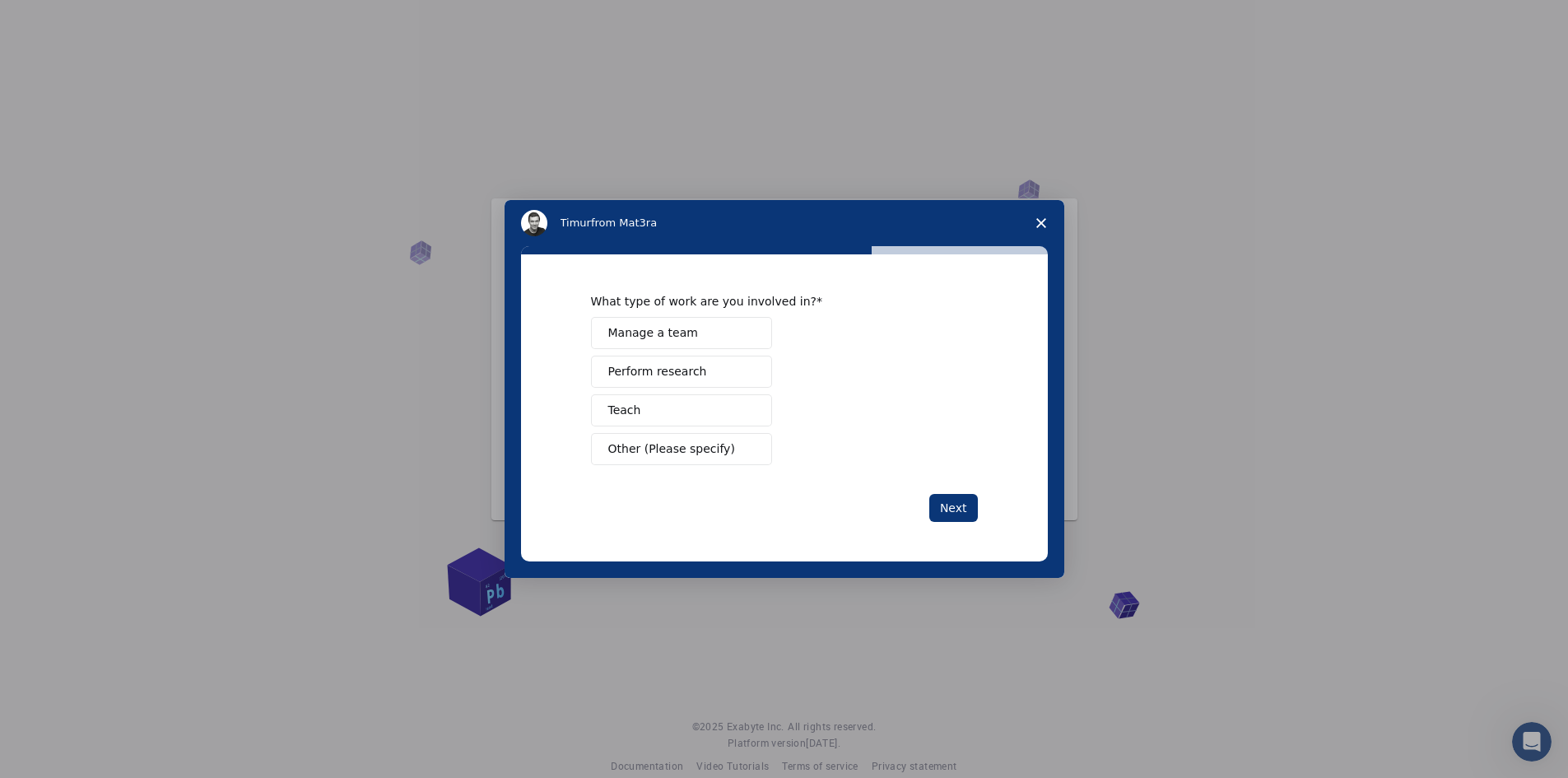
click at [665, 376] on span "Perform research" at bounding box center [657, 371] width 99 height 17
drag, startPoint x: 687, startPoint y: 418, endPoint x: 702, endPoint y: 417, distance: 15.0
click at [692, 418] on button "Teach" at bounding box center [682, 410] width 181 height 32
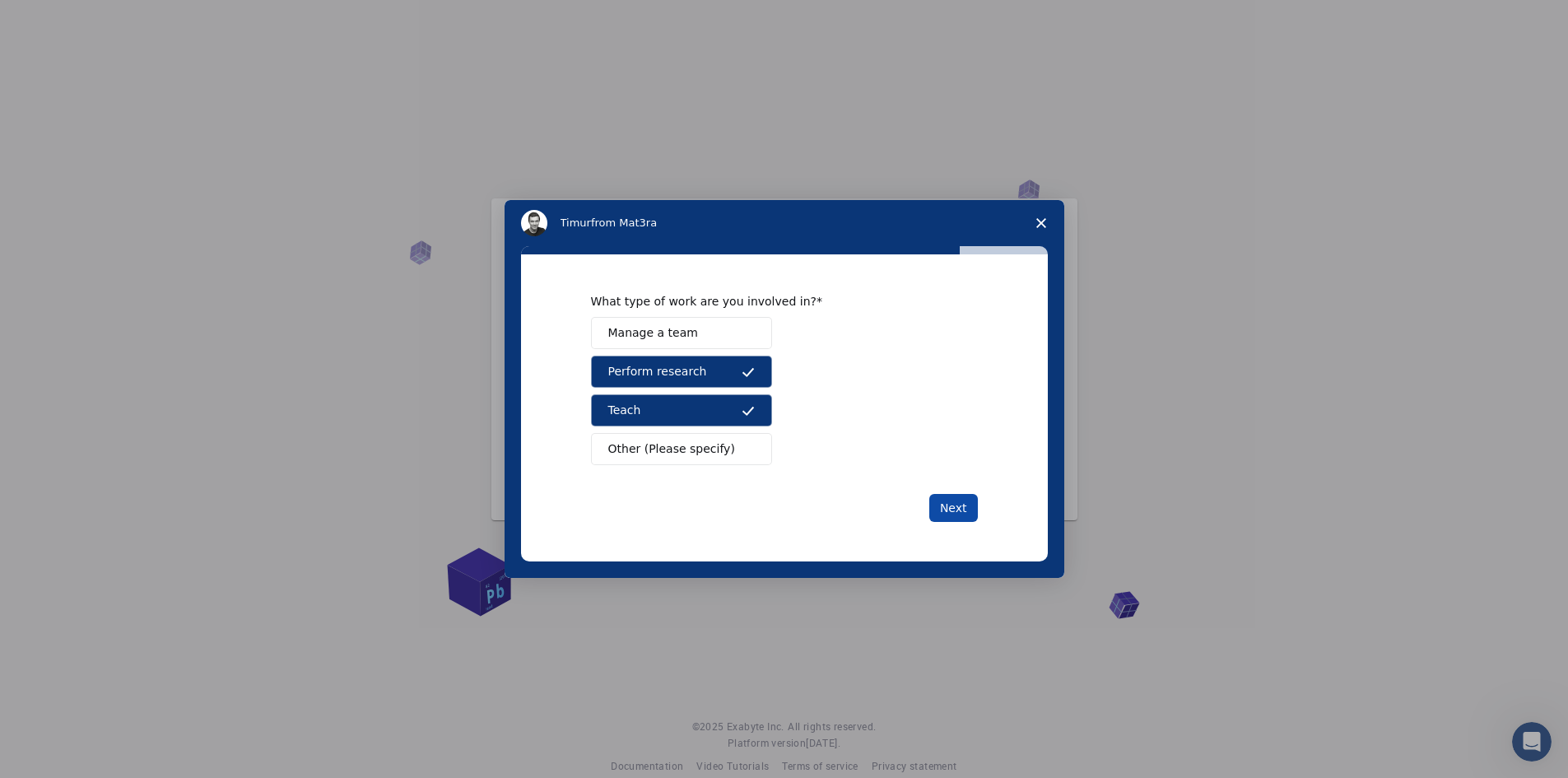
click at [952, 512] on button "Next" at bounding box center [953, 507] width 49 height 28
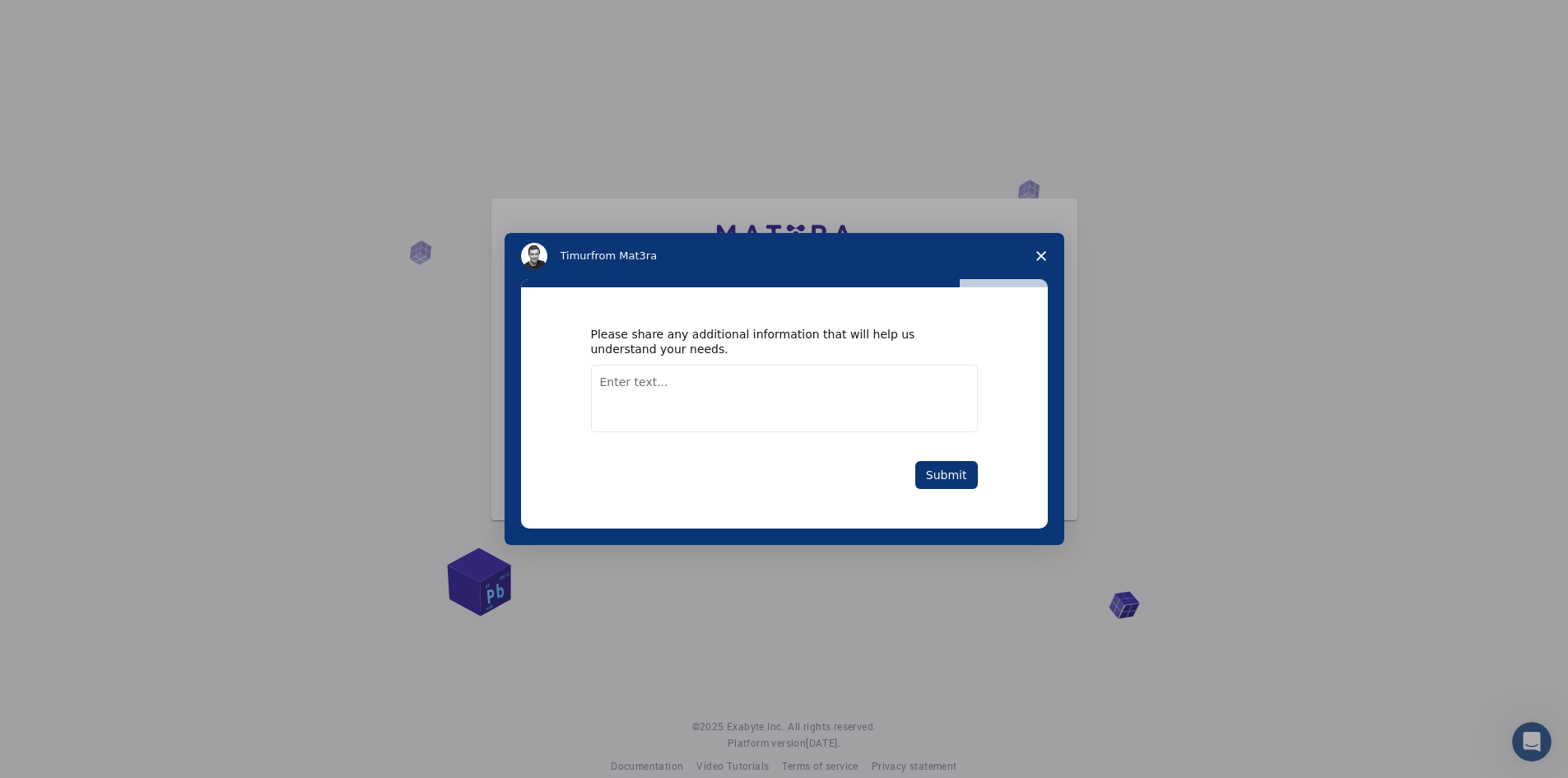
click at [631, 384] on textarea "Enter text..." at bounding box center [784, 398] width 387 height 68
type textarea "Thanks"
click at [949, 477] on button "Submit" at bounding box center [946, 474] width 62 height 28
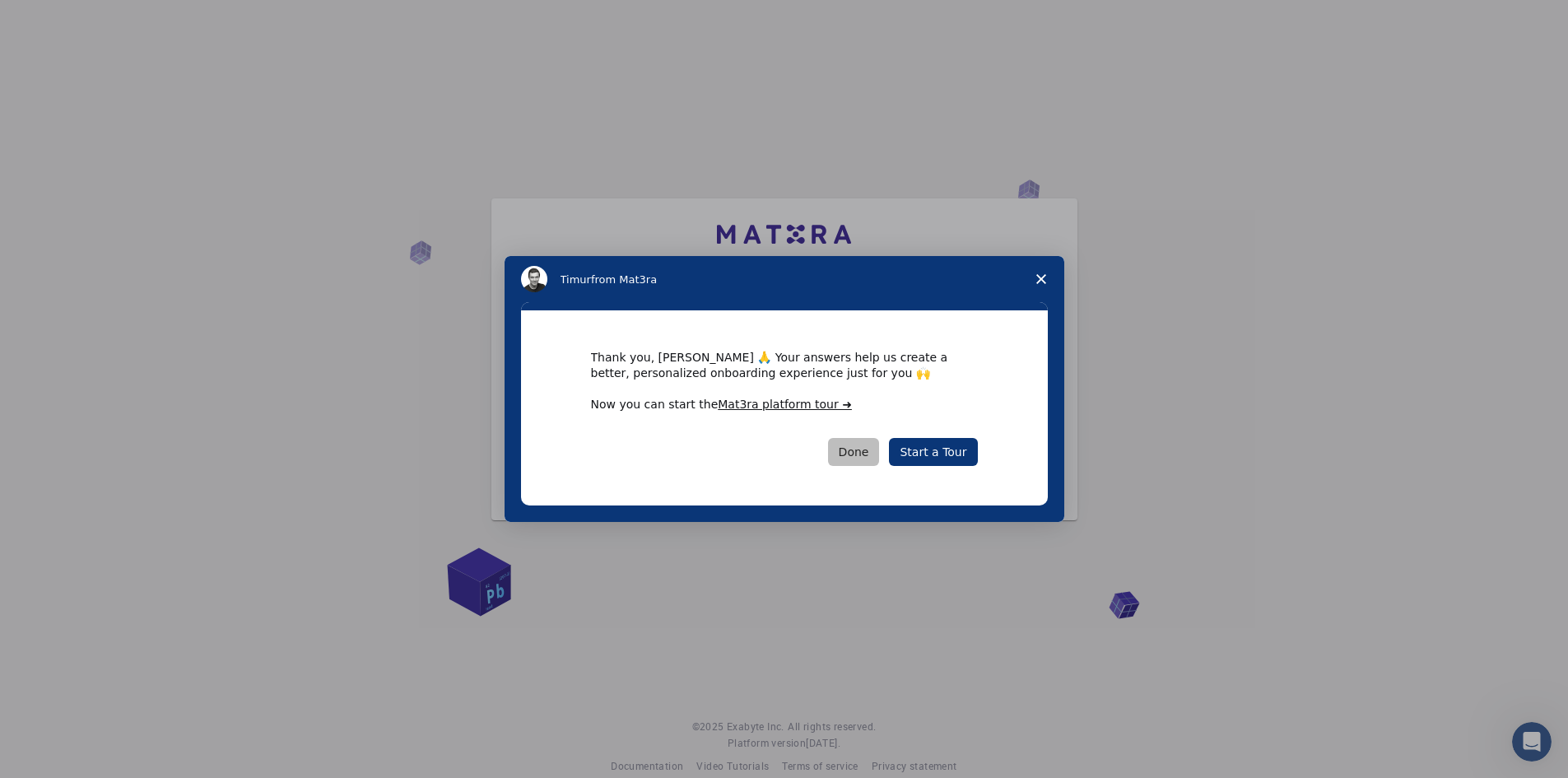
click at [867, 451] on button "Done" at bounding box center [853, 451] width 51 height 28
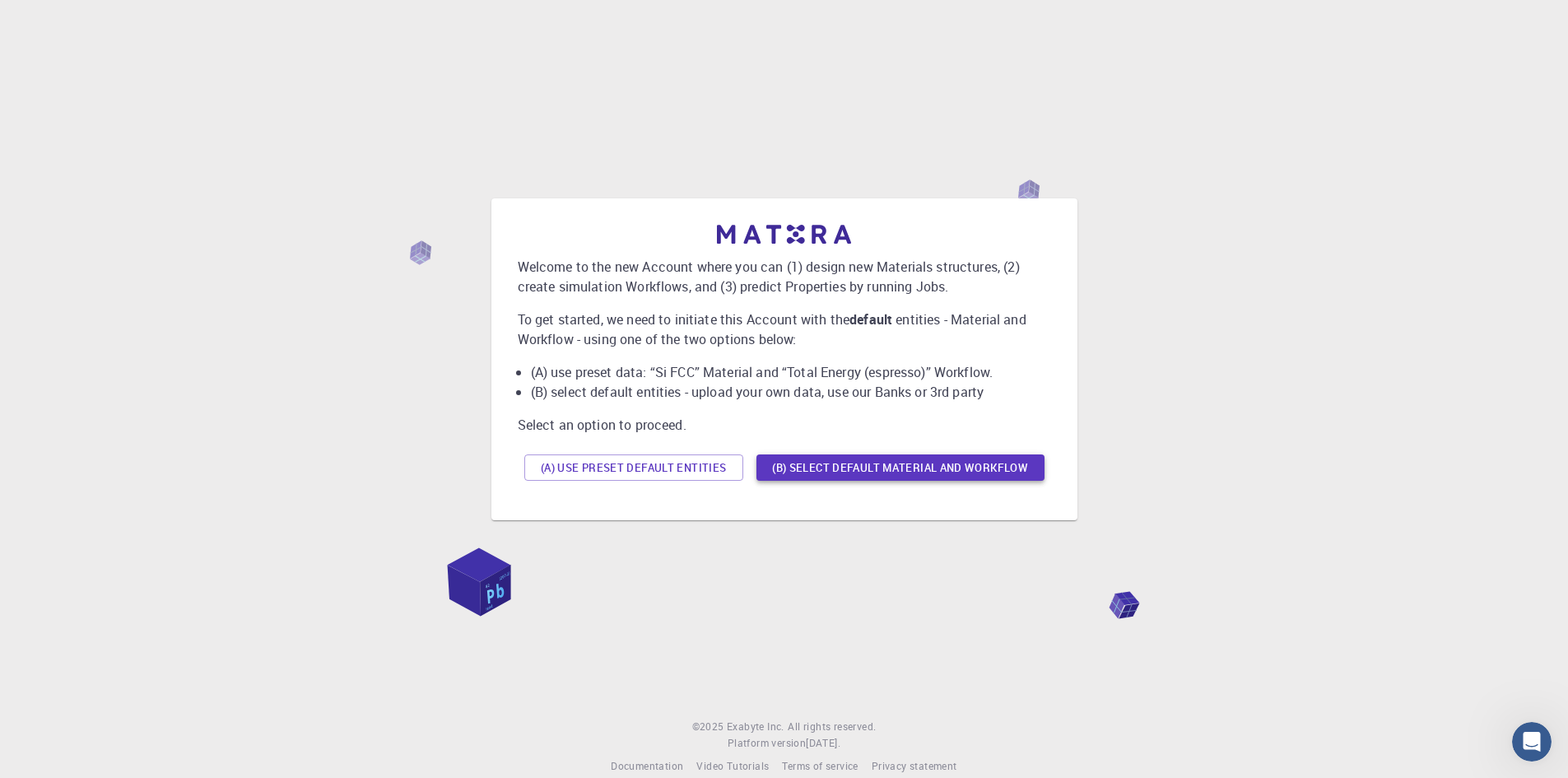
click at [876, 467] on button "(B) Select default material and workflow" at bounding box center [900, 467] width 288 height 26
